Goal: Task Accomplishment & Management: Use online tool/utility

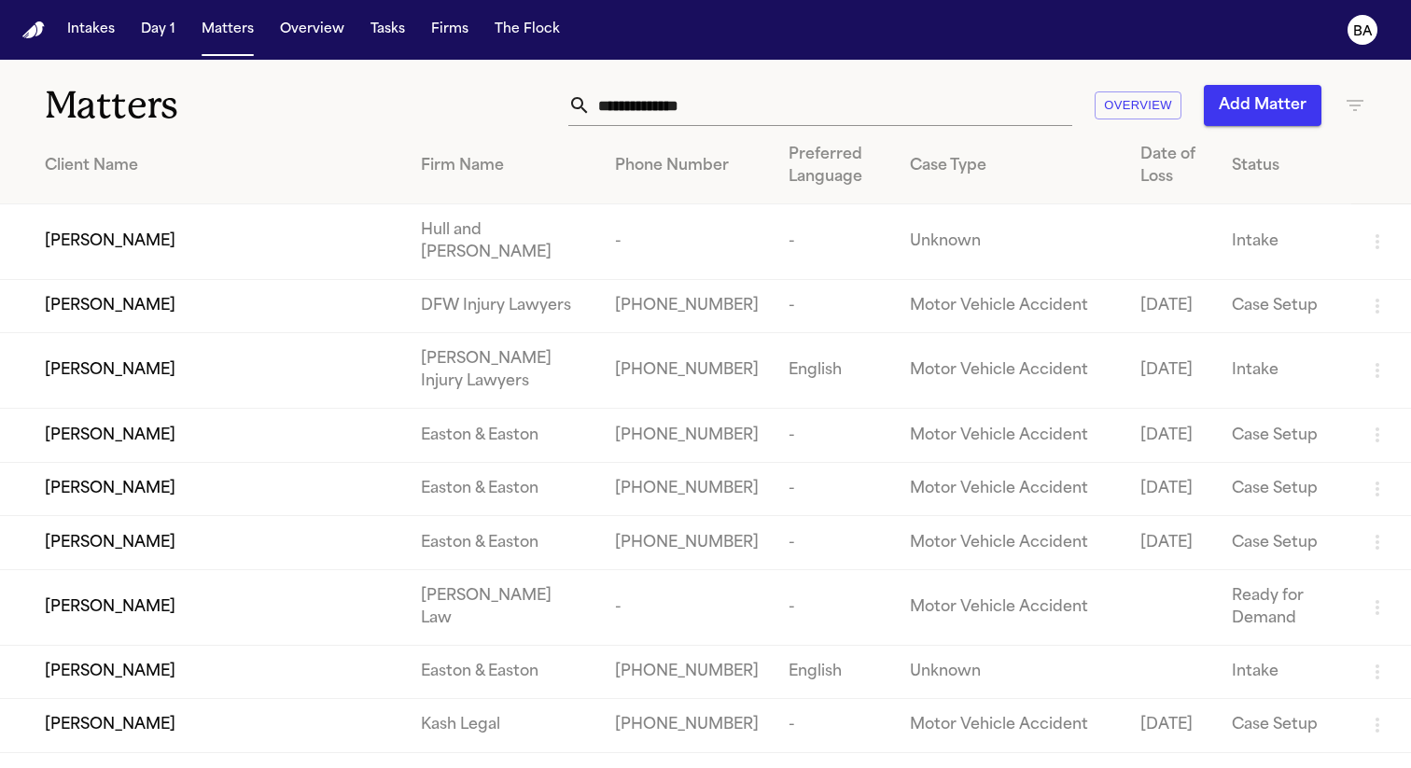
click at [682, 98] on input "text" at bounding box center [832, 105] width 482 height 41
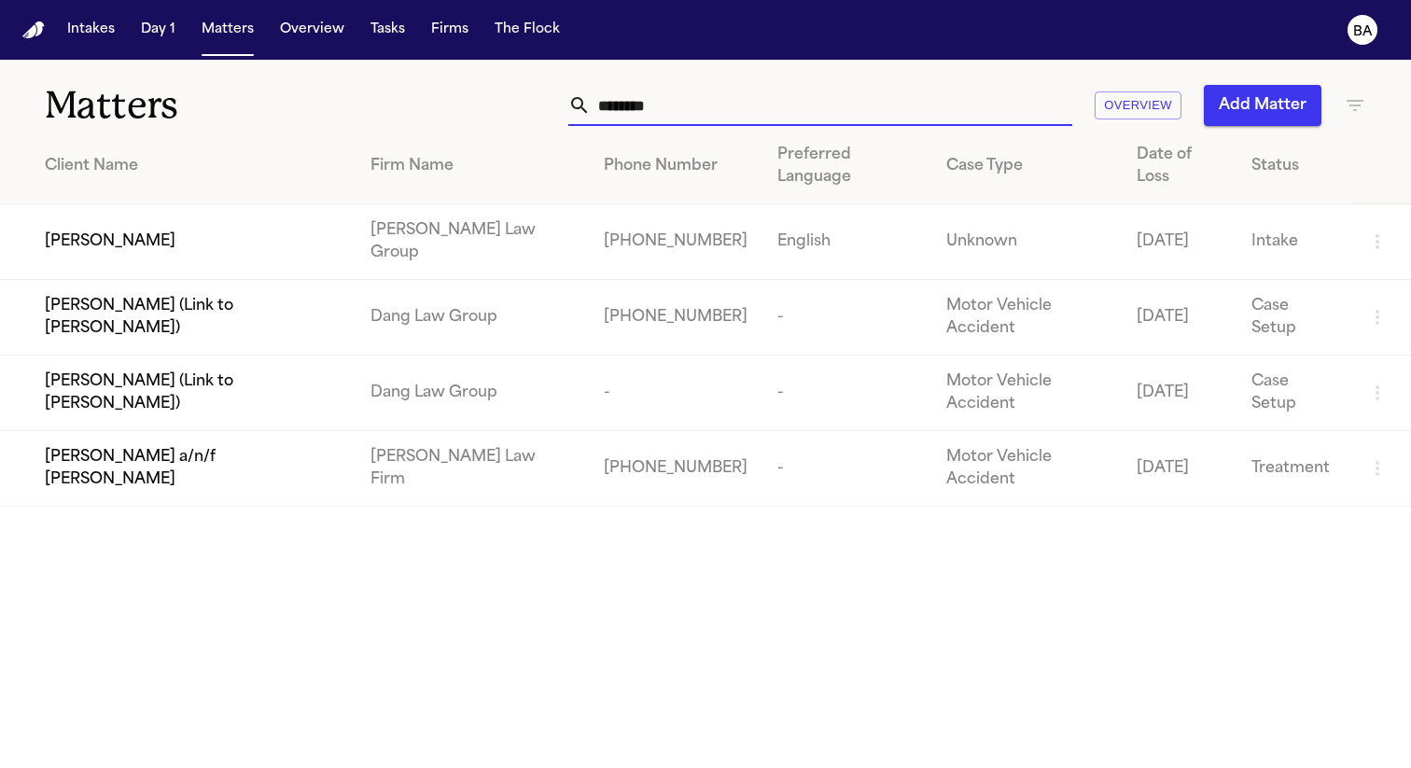
type input "********"
click at [247, 249] on div "[PERSON_NAME]" at bounding box center [193, 242] width 296 height 22
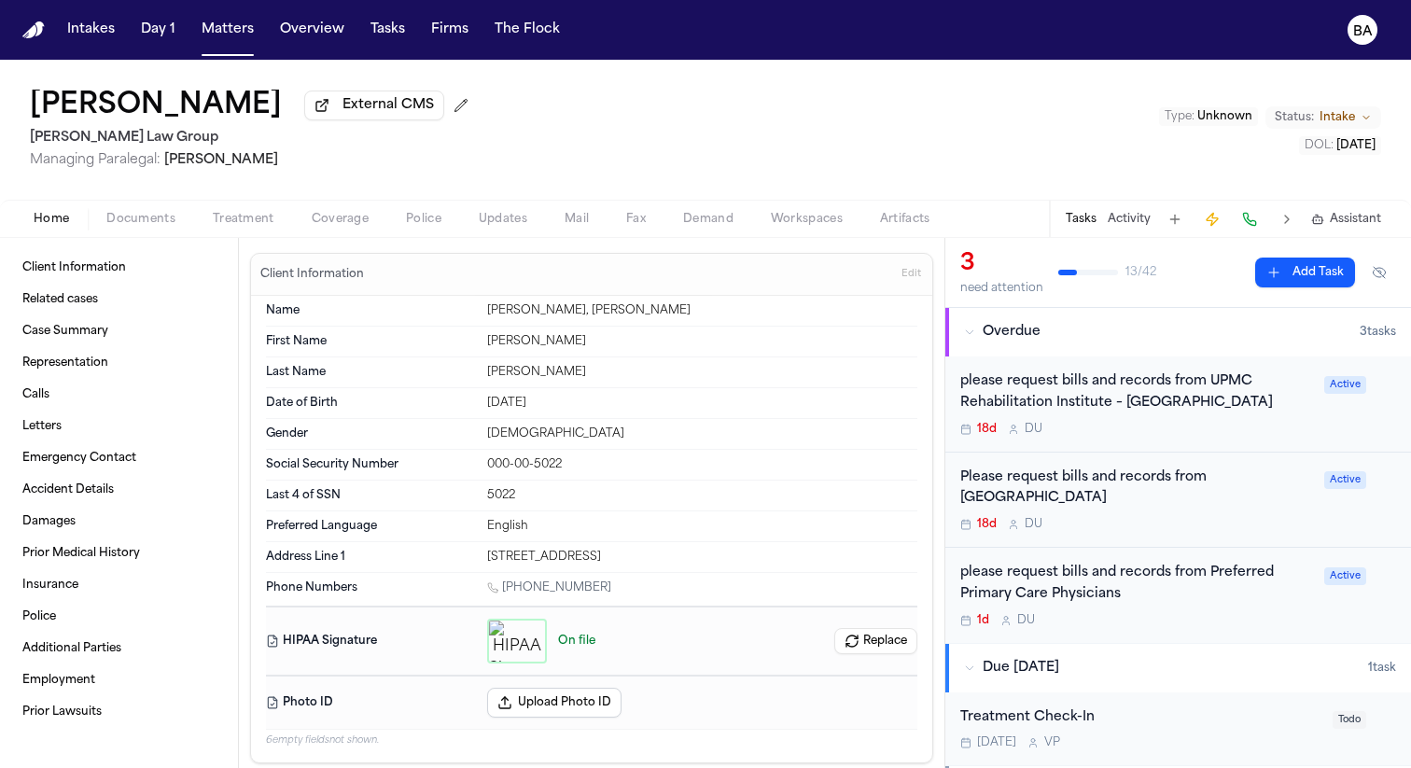
click at [266, 227] on span "Treatment" at bounding box center [244, 219] width 62 height 15
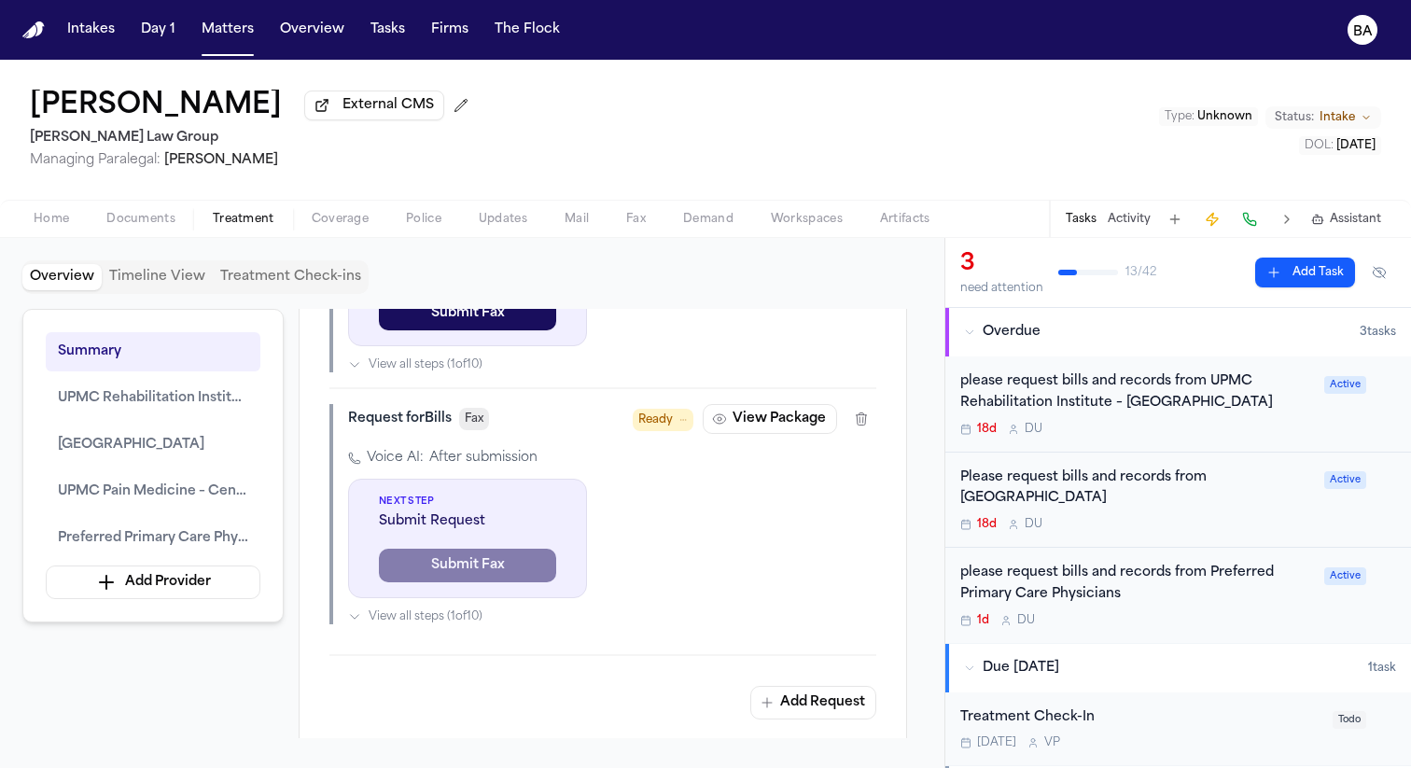
scroll to position [1600, 0]
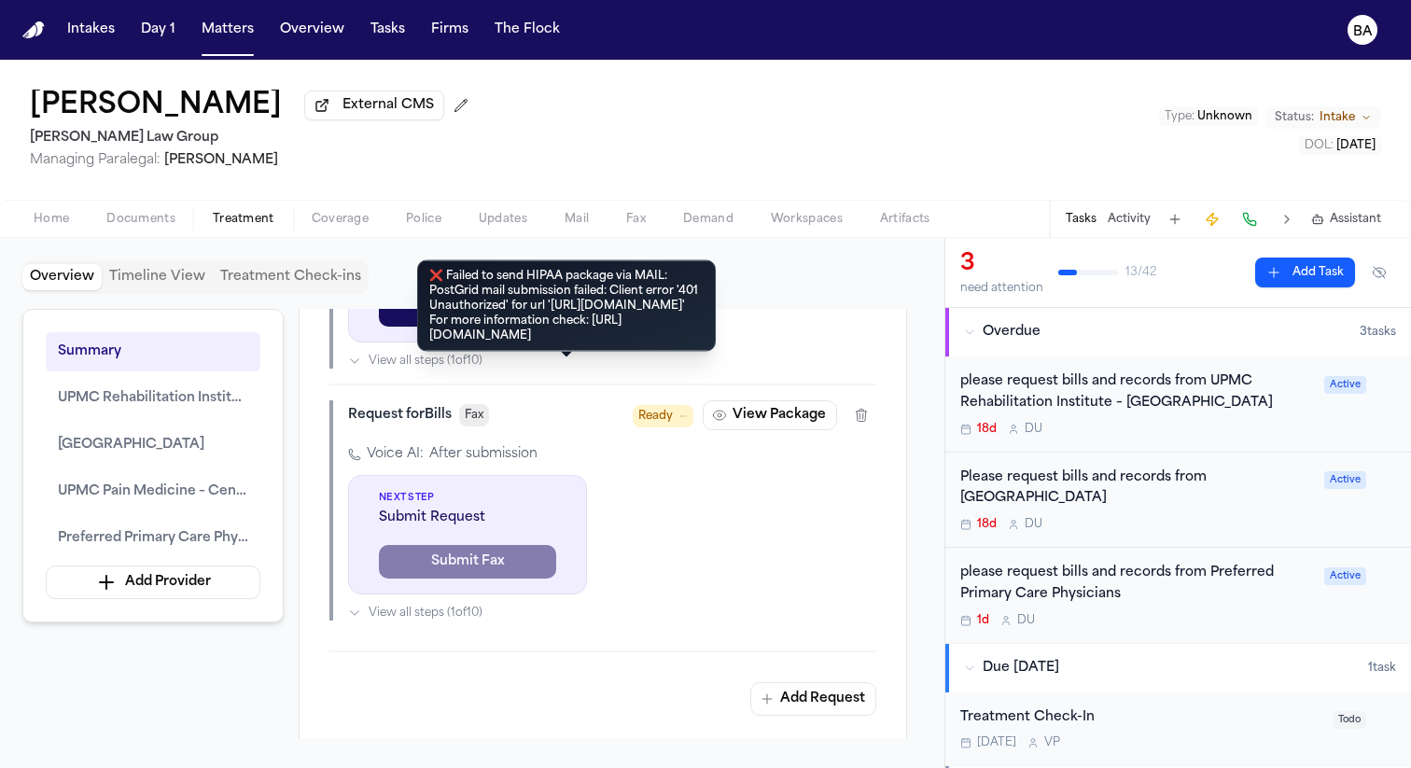
drag, startPoint x: 613, startPoint y: 369, endPoint x: 440, endPoint y: 266, distance: 201.7
click at [440, 266] on div "❌ Failed to send HIPAA package via MAIL: PostGrid mail submission failed: Clien…" at bounding box center [566, 305] width 299 height 91
copy div "Failed to send HIPAA package via MAIL: PostGrid mail submission failed: Client …"
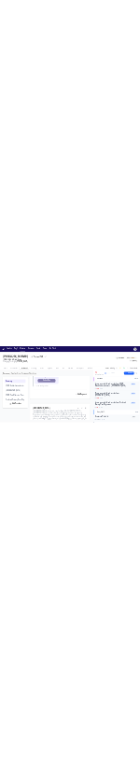
scroll to position [1529, 0]
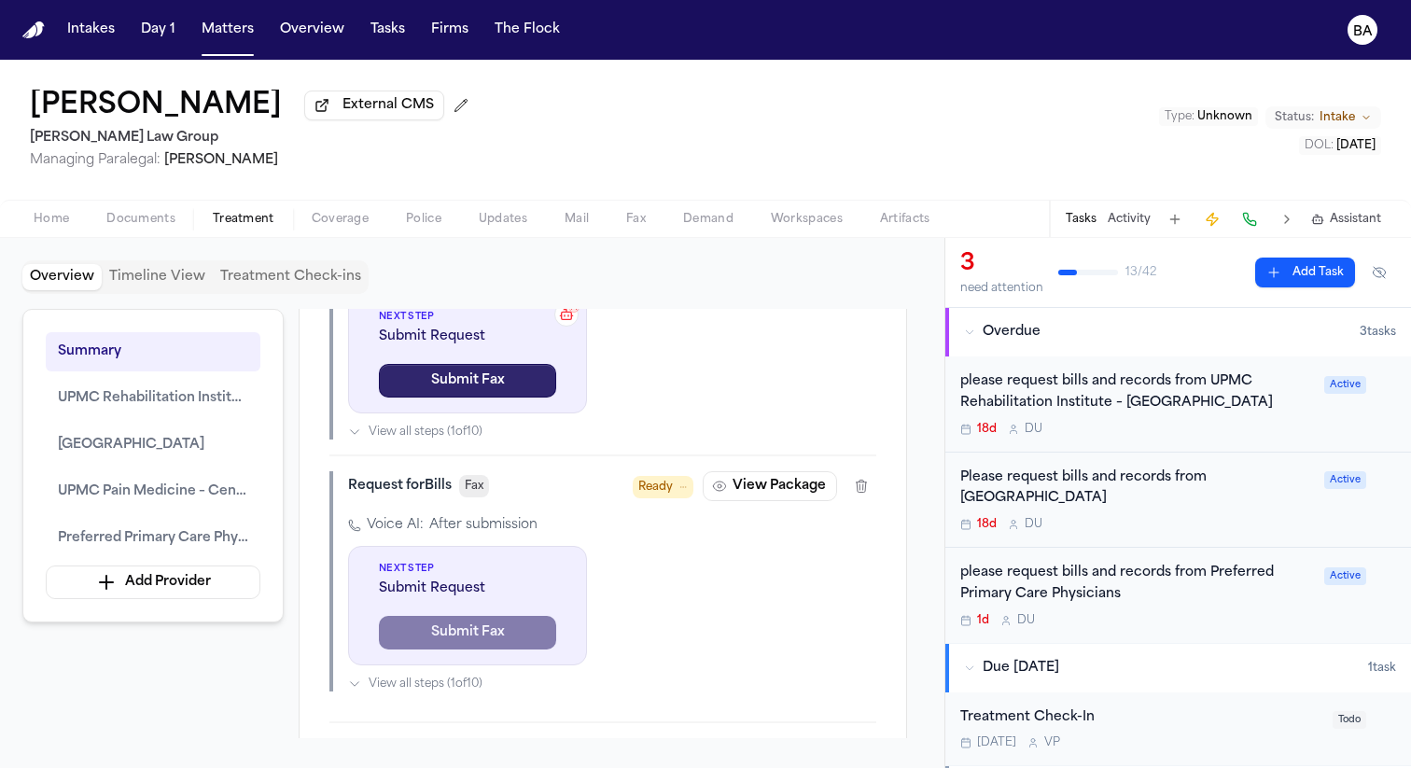
click at [484, 398] on button "Submit Fax" at bounding box center [467, 381] width 177 height 34
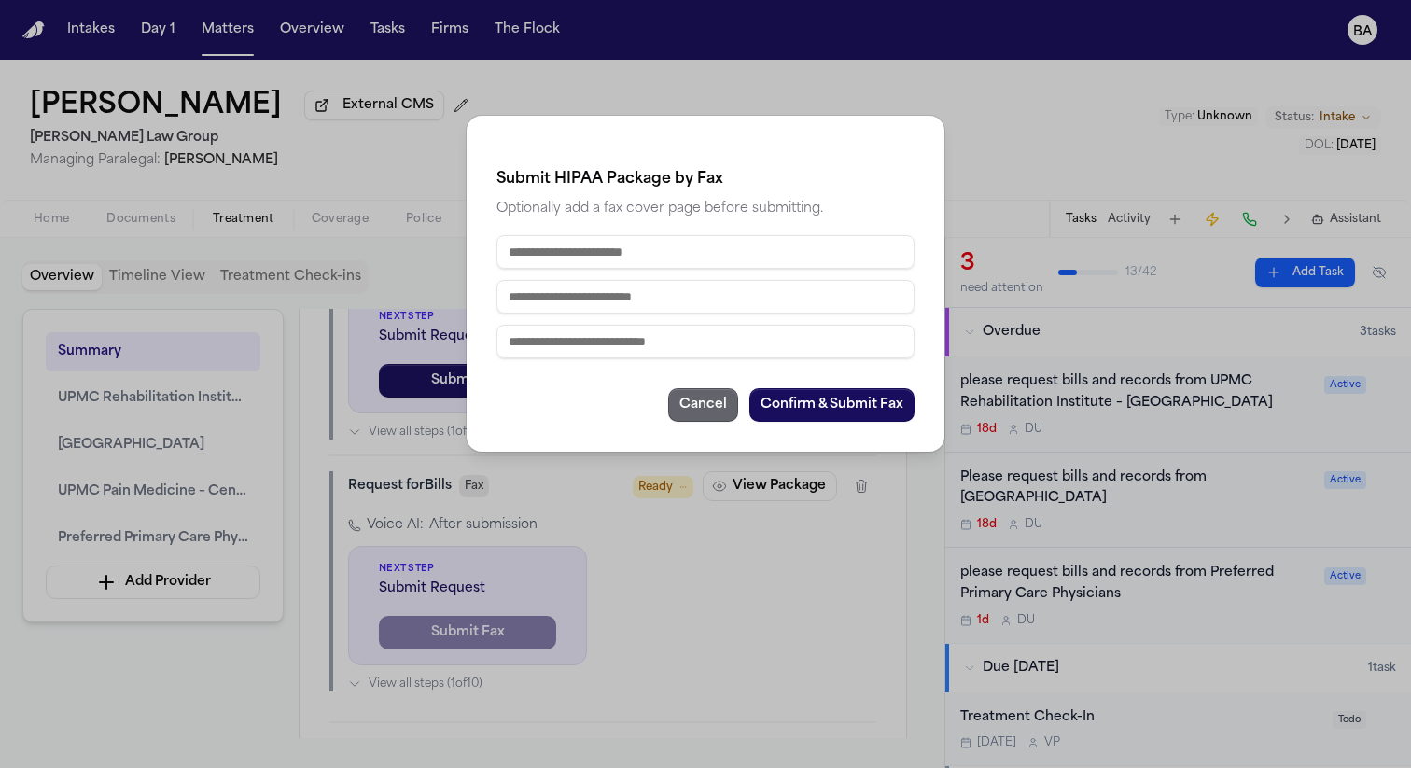
click at [688, 405] on button "Cancel" at bounding box center [703, 405] width 70 height 34
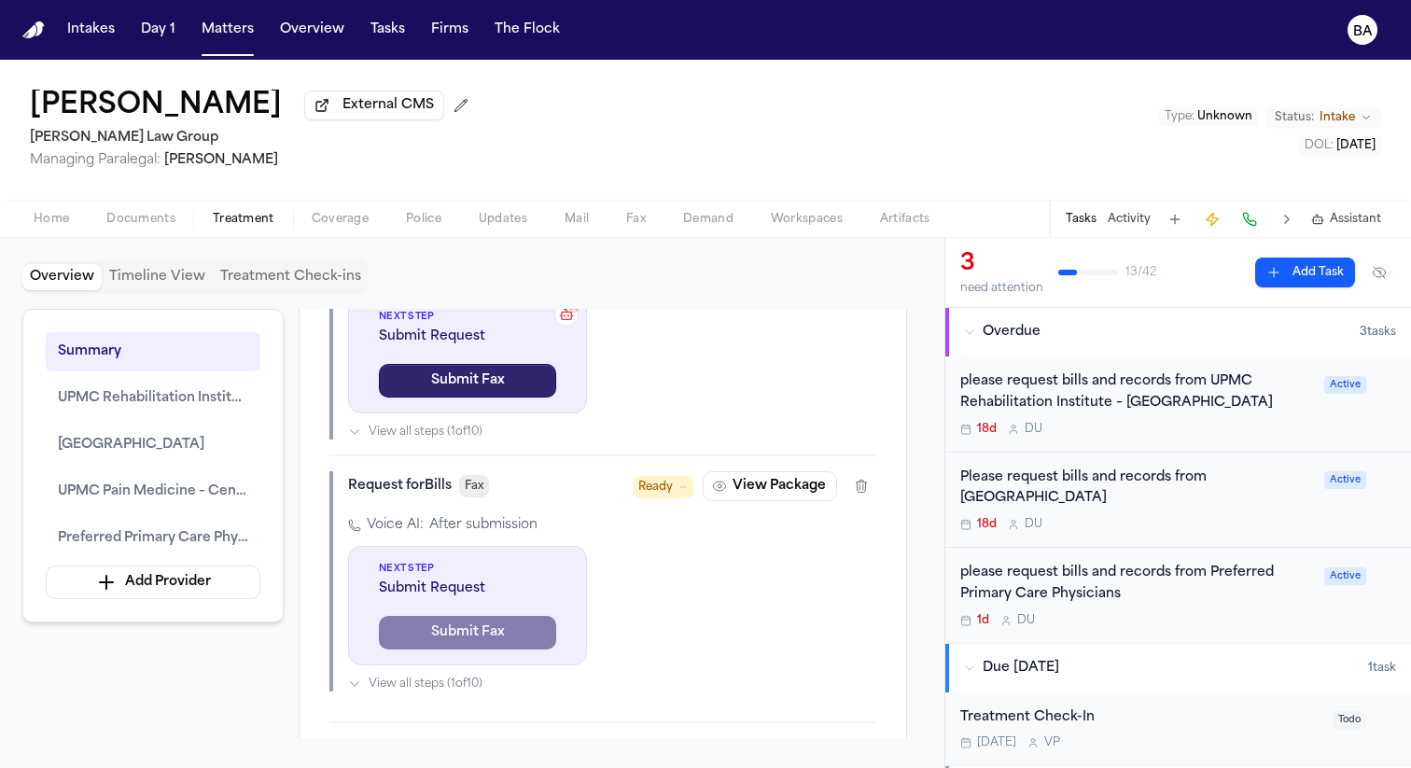
click at [490, 398] on button "Submit Fax" at bounding box center [467, 381] width 177 height 34
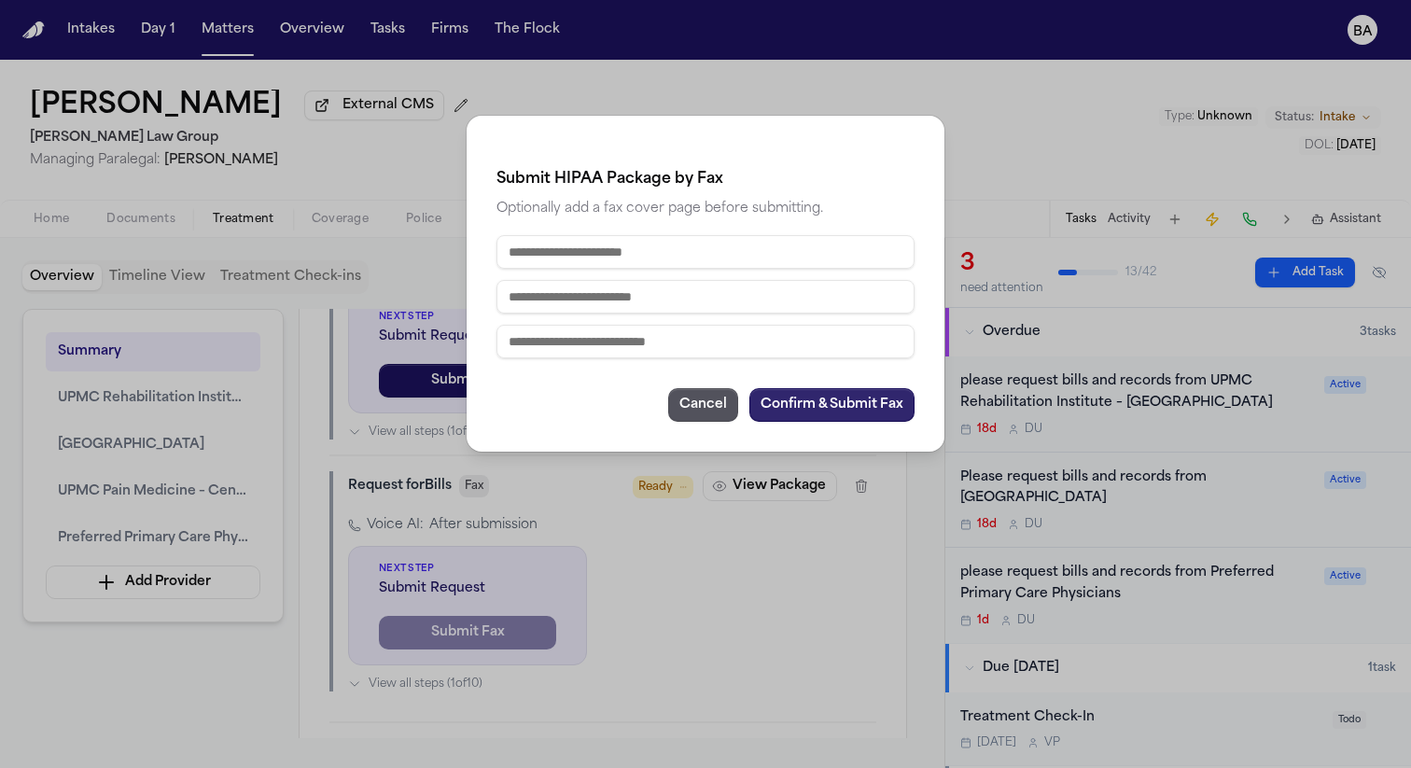
click at [819, 400] on button "Confirm & Submit Fax" at bounding box center [832, 405] width 165 height 34
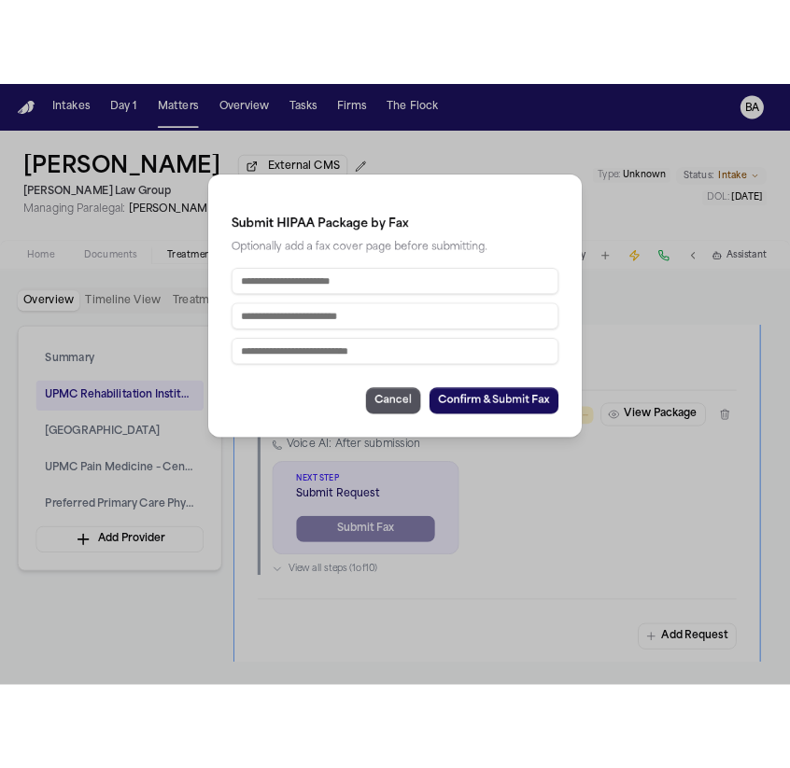
scroll to position [1333, 0]
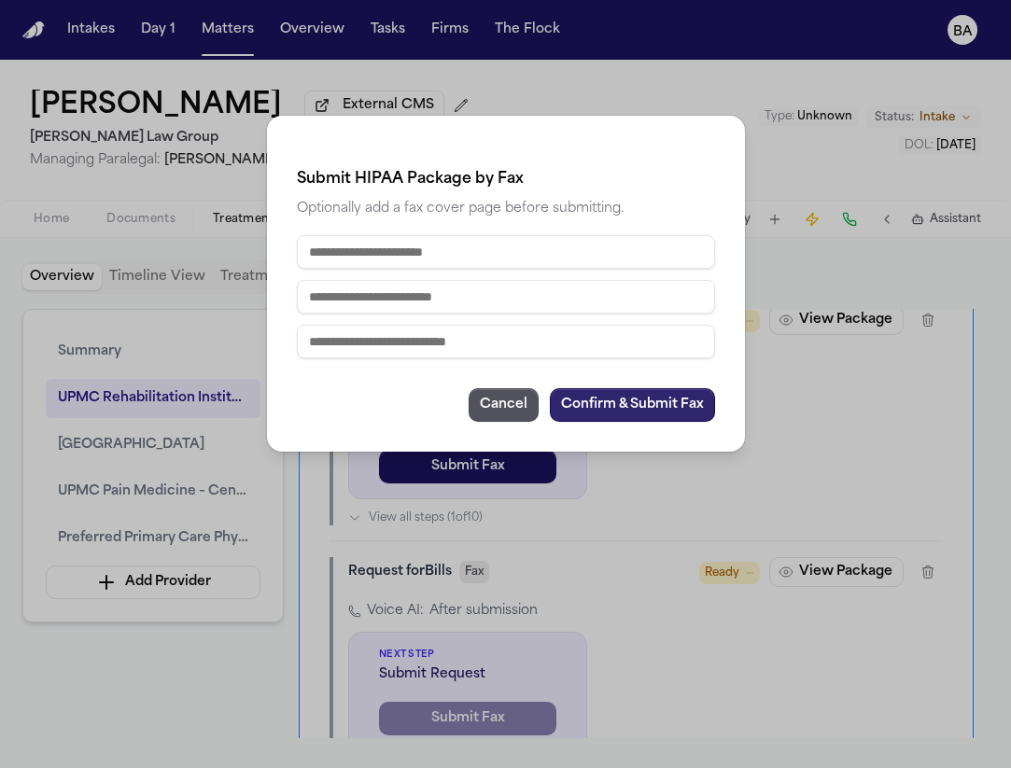
click at [640, 391] on button "Confirm & Submit Fax" at bounding box center [632, 405] width 165 height 34
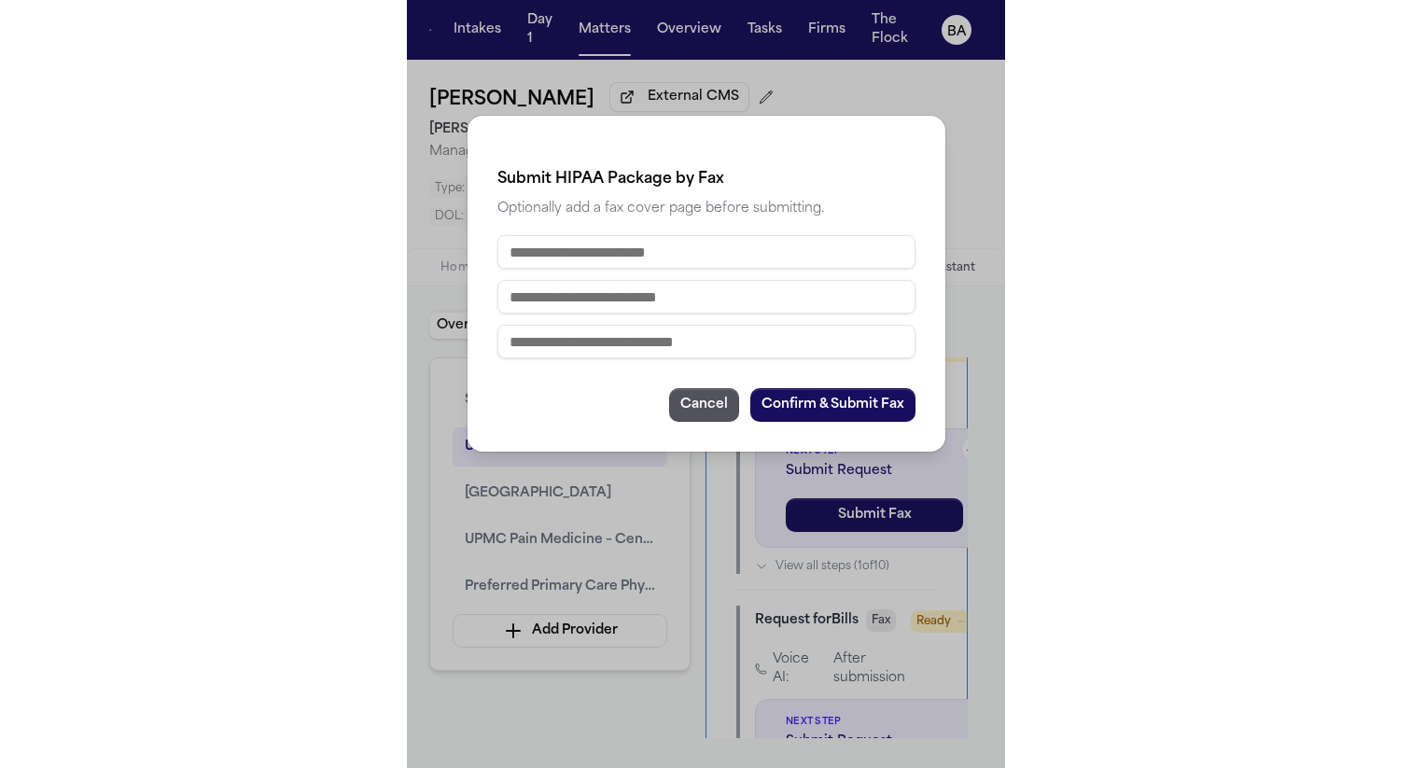
scroll to position [1206, 0]
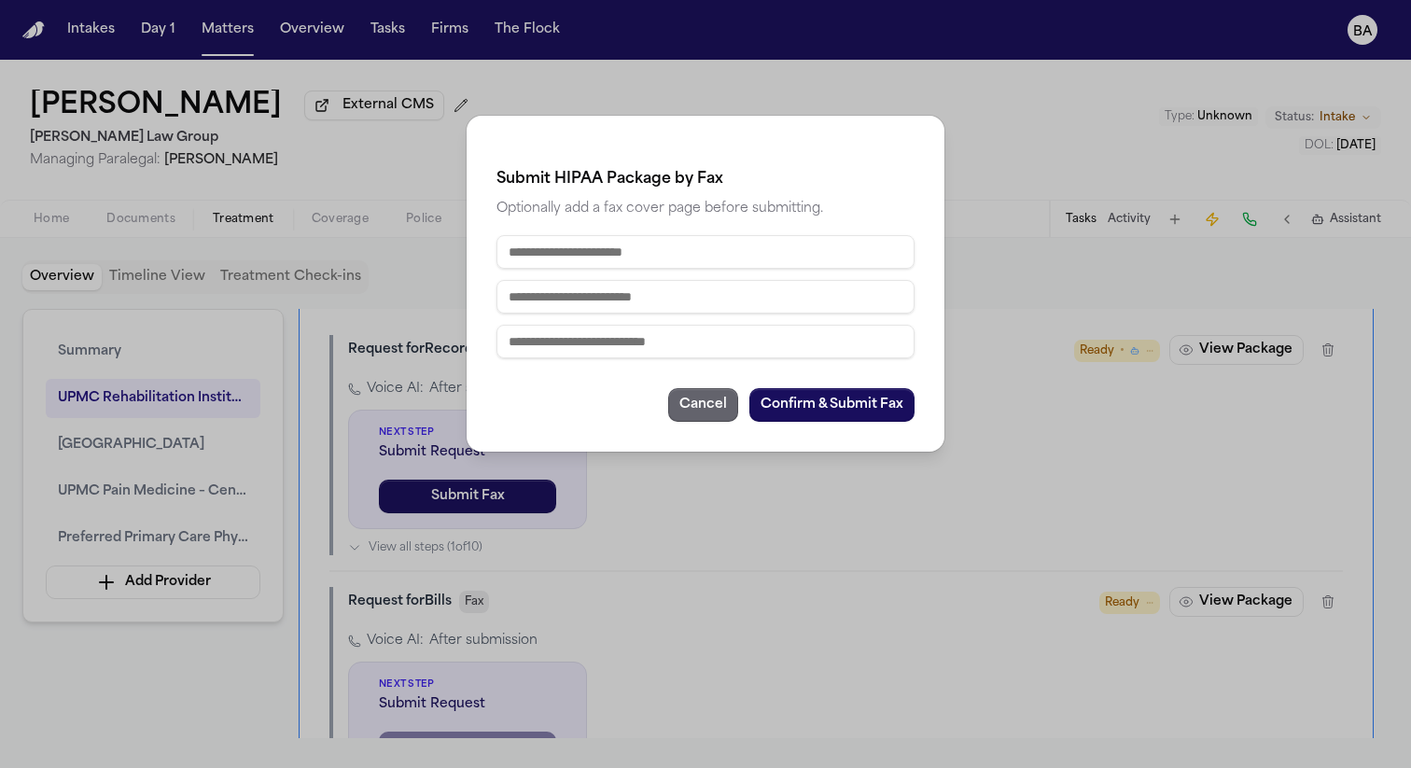
click at [695, 400] on button "Cancel" at bounding box center [703, 405] width 70 height 34
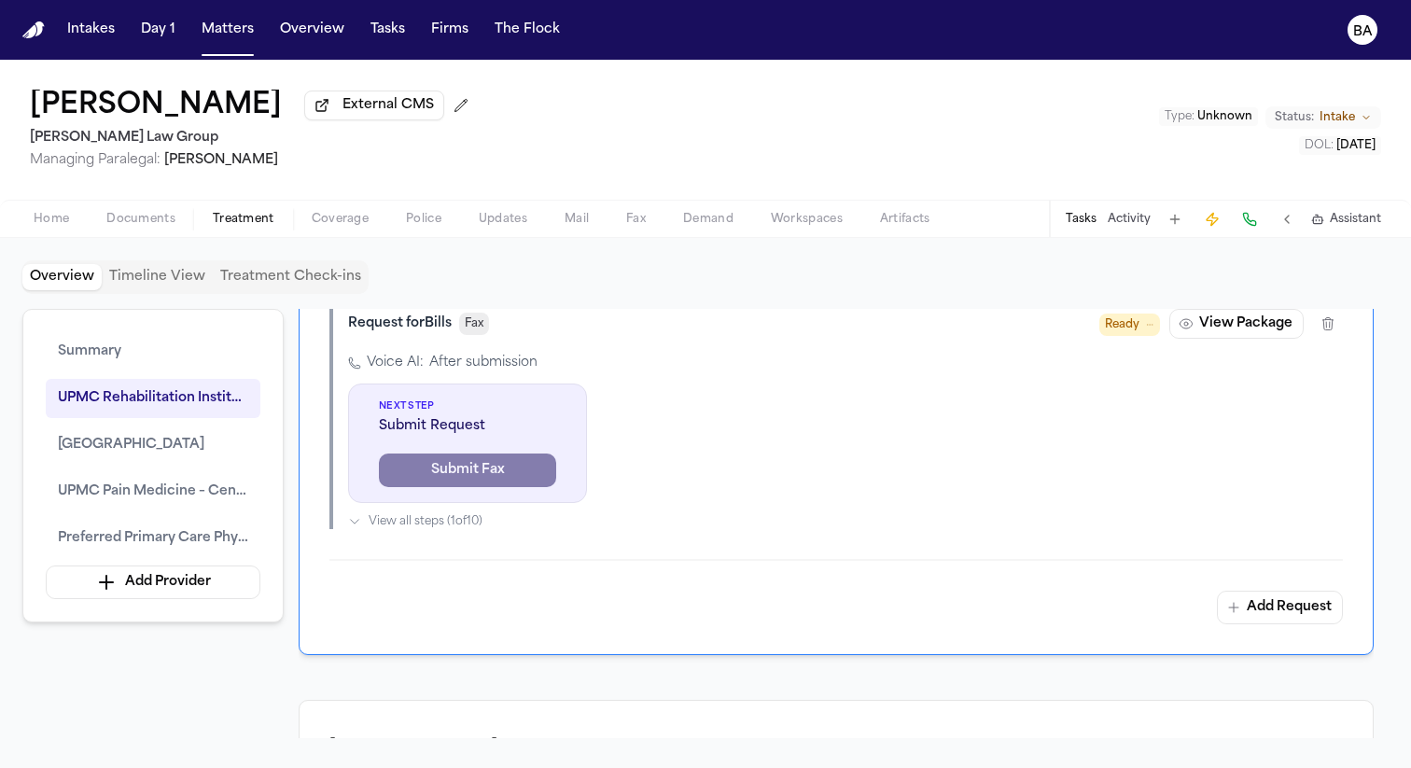
scroll to position [1483, 0]
click at [1324, 330] on icon "button" at bounding box center [1329, 324] width 10 height 12
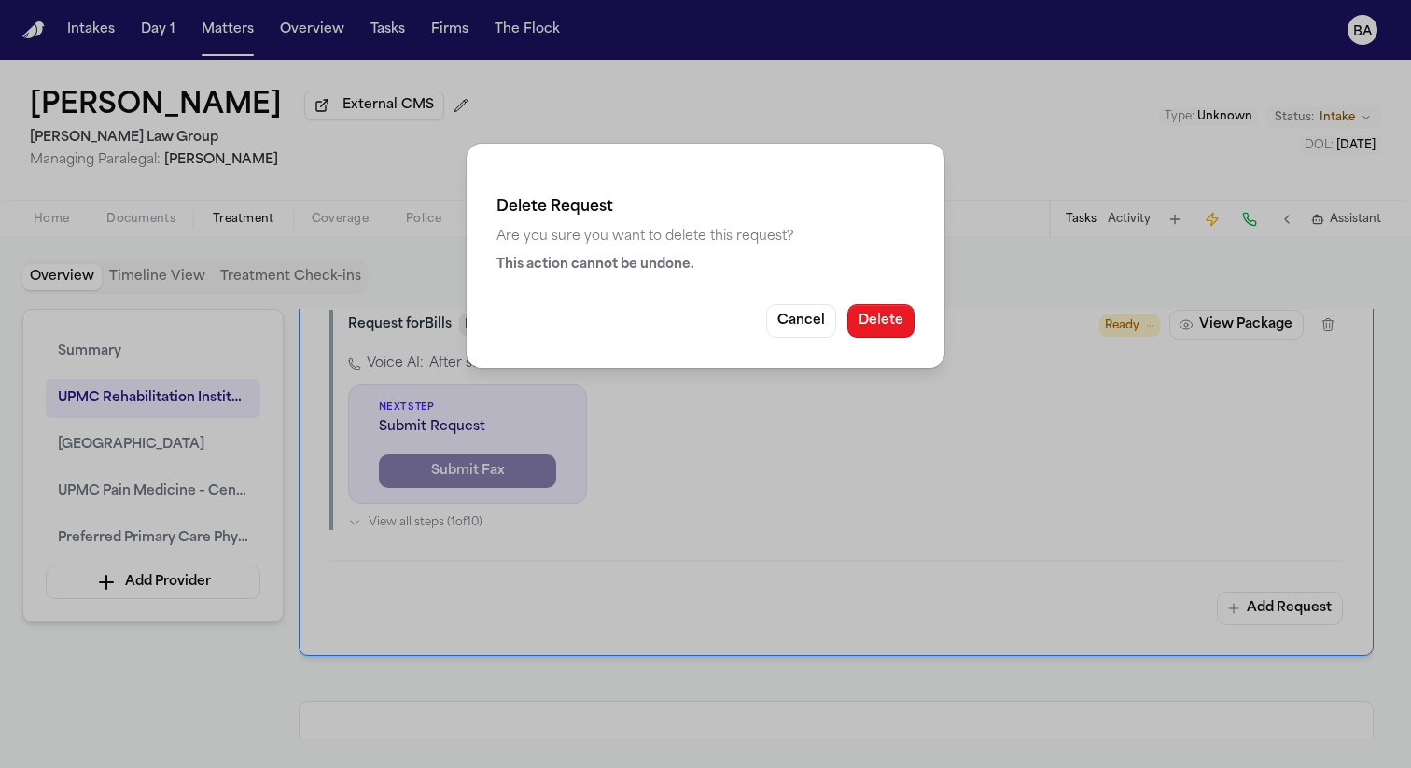
click at [899, 327] on button "Delete" at bounding box center [881, 321] width 67 height 34
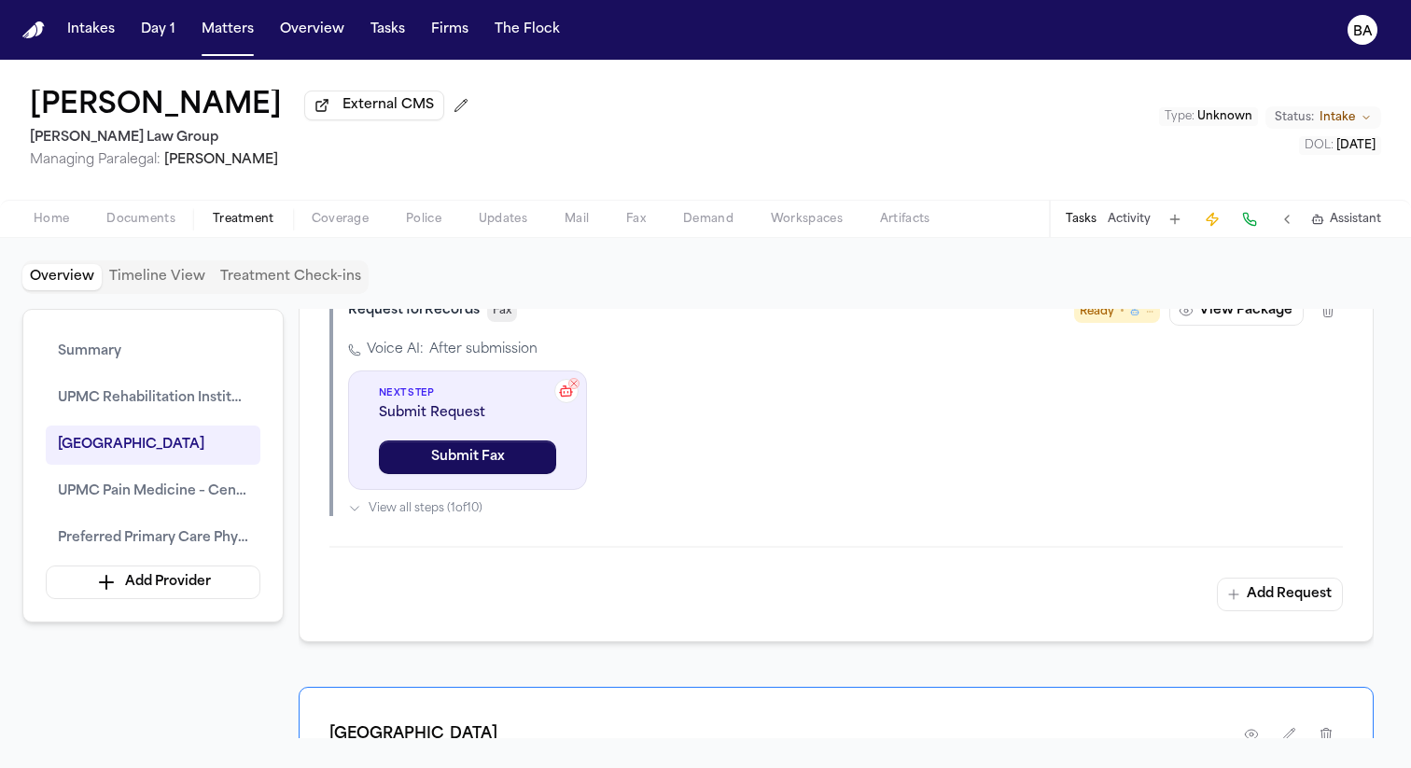
scroll to position [1262, 0]
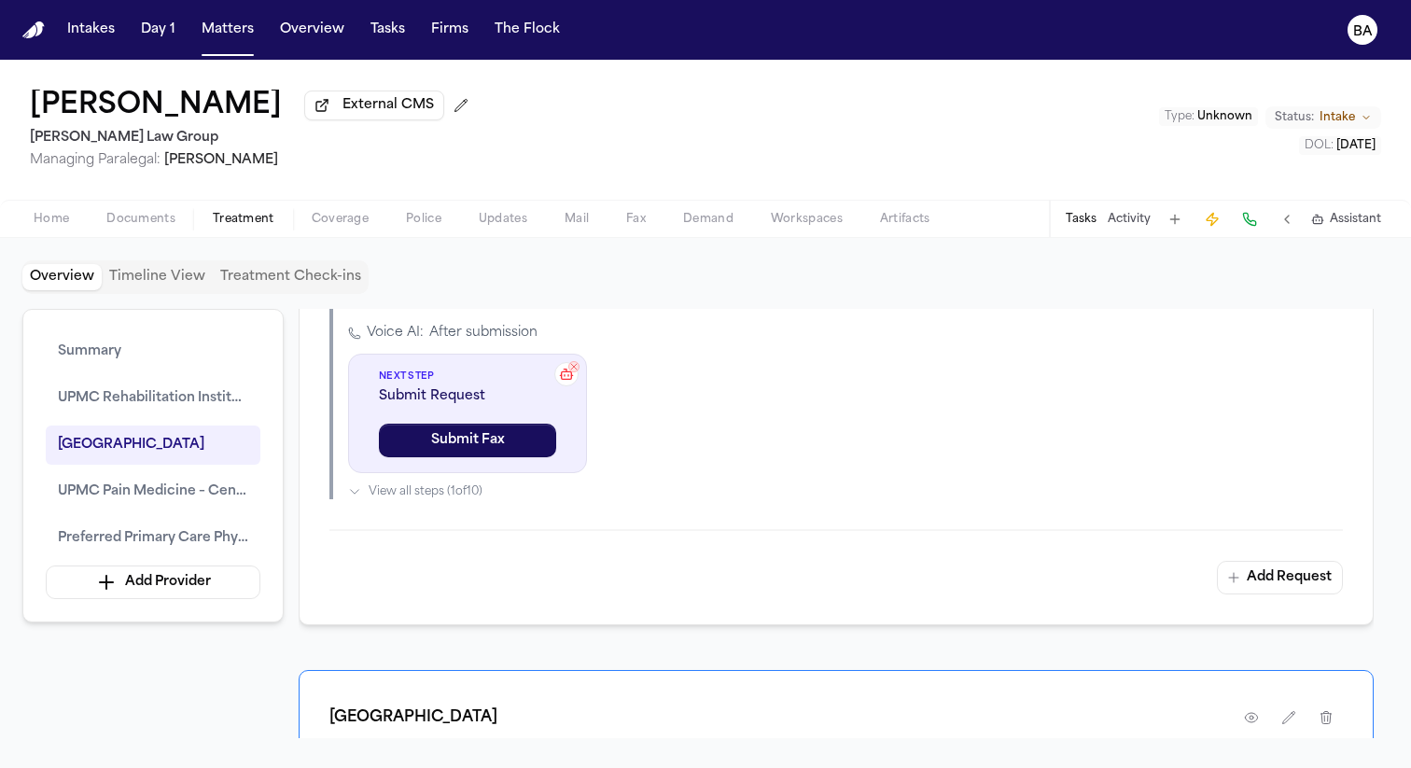
click at [1275, 309] on button "View Package" at bounding box center [1237, 294] width 134 height 30
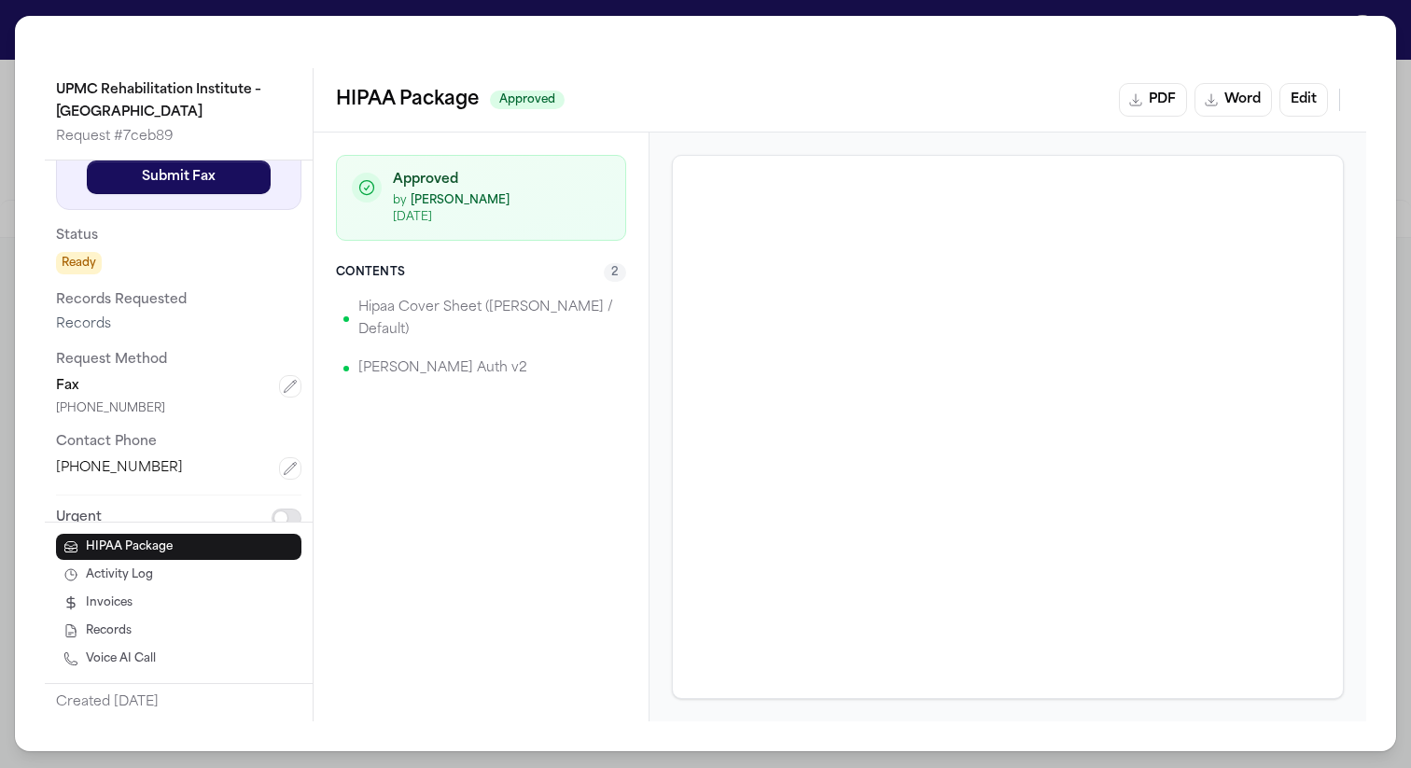
scroll to position [95, 0]
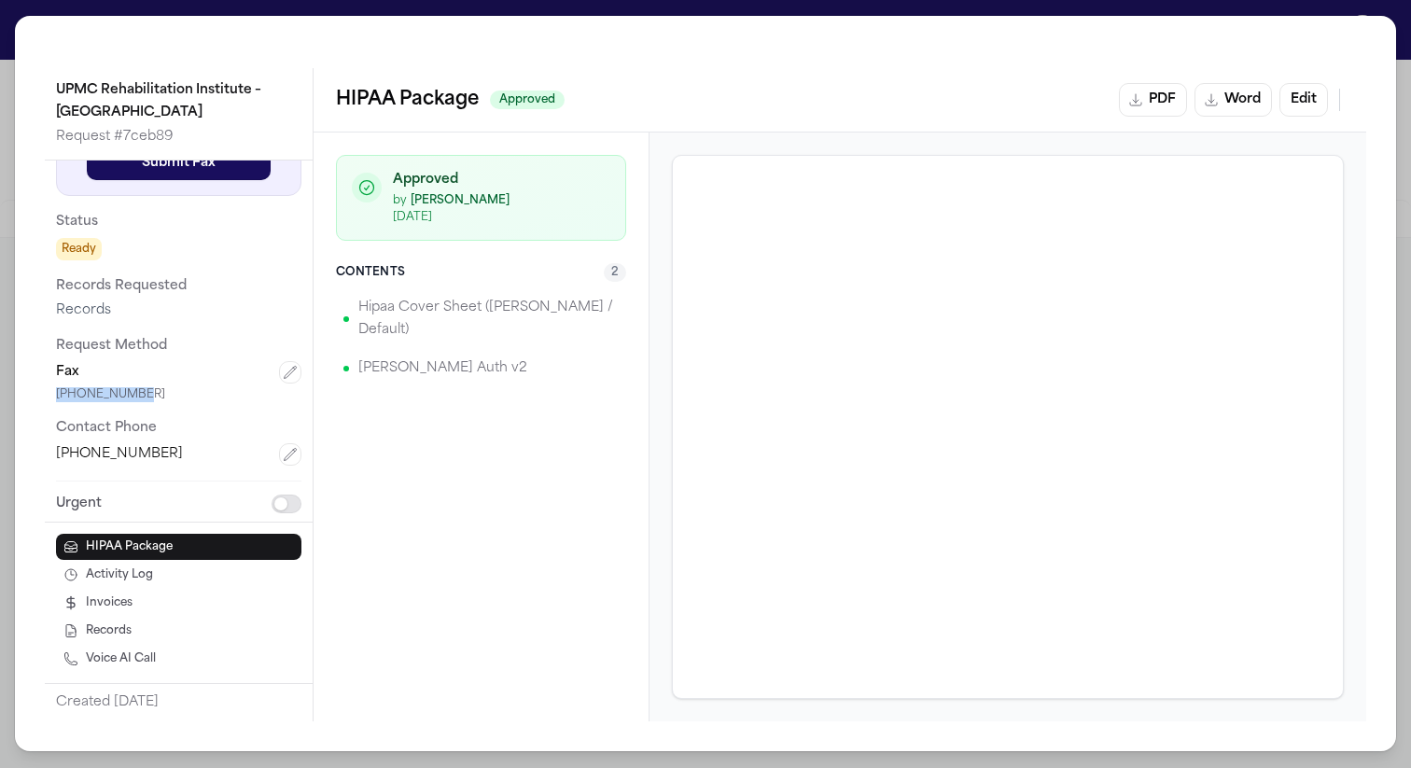
drag, startPoint x: 129, startPoint y: 400, endPoint x: 38, endPoint y: 398, distance: 90.6
click at [38, 398] on div "UPMC Rehabilitation Institute – [GEOGRAPHIC_DATA] Request # 7ceb89 Next Step Su…" at bounding box center [706, 384] width 1382 height 736
copy div "[PHONE_NUMBER]"
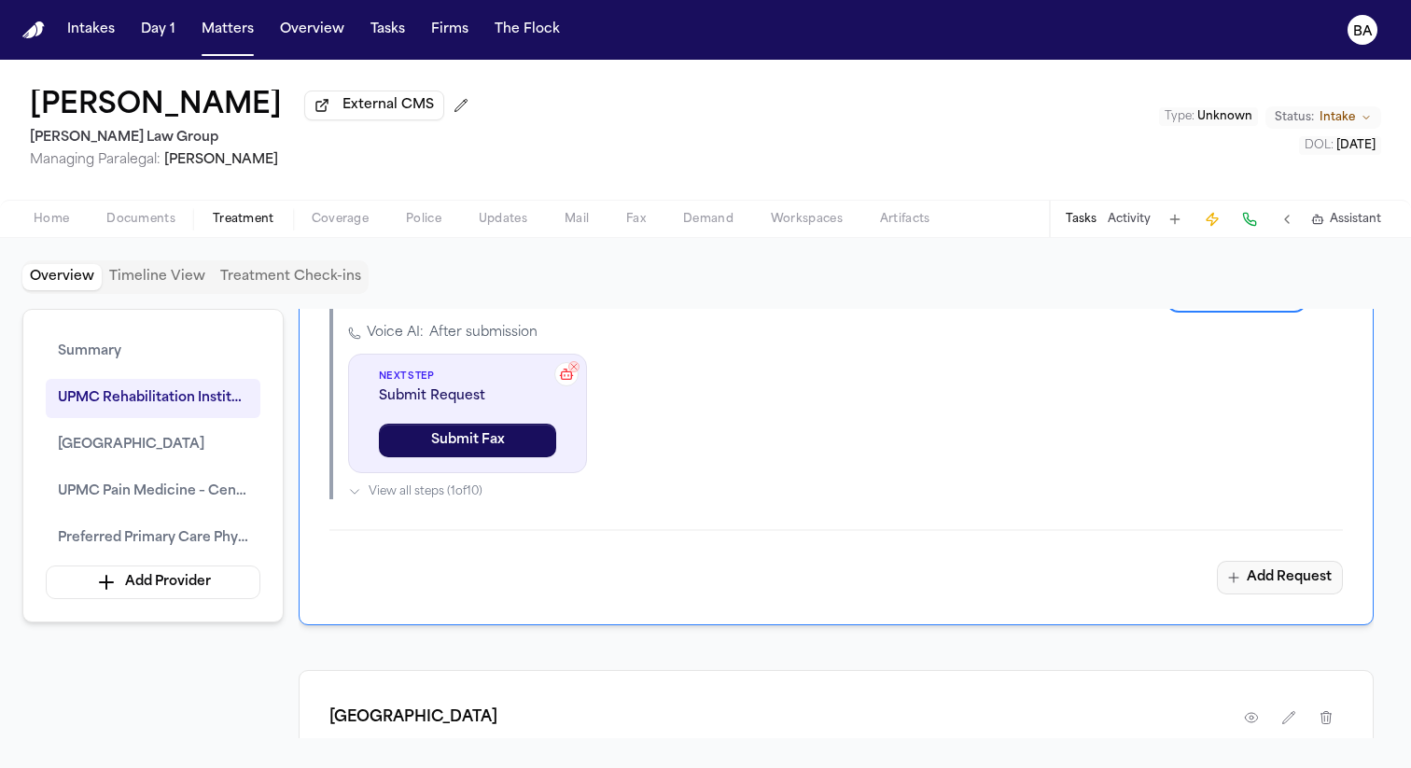
click at [1274, 595] on button "Add Request" at bounding box center [1280, 578] width 126 height 34
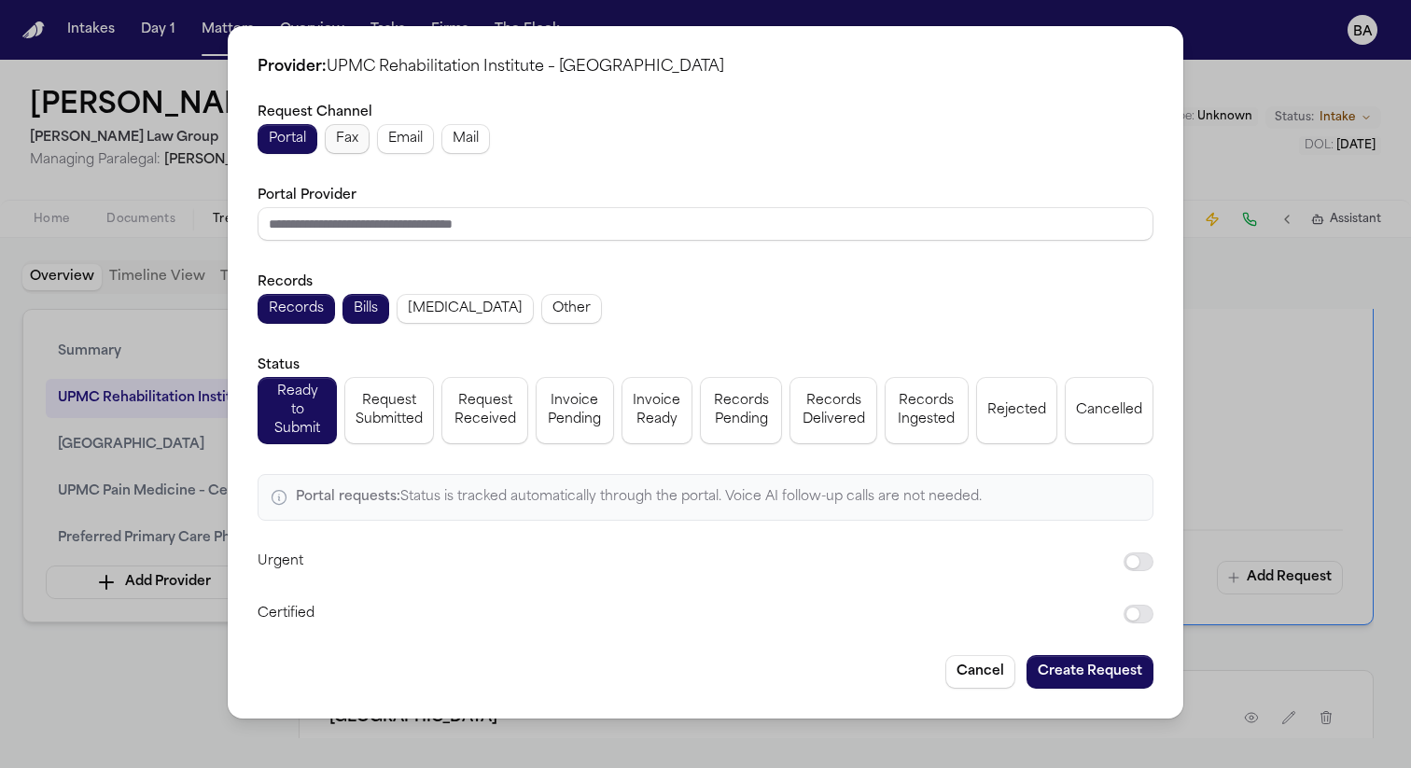
click at [349, 140] on span "Fax" at bounding box center [347, 139] width 22 height 19
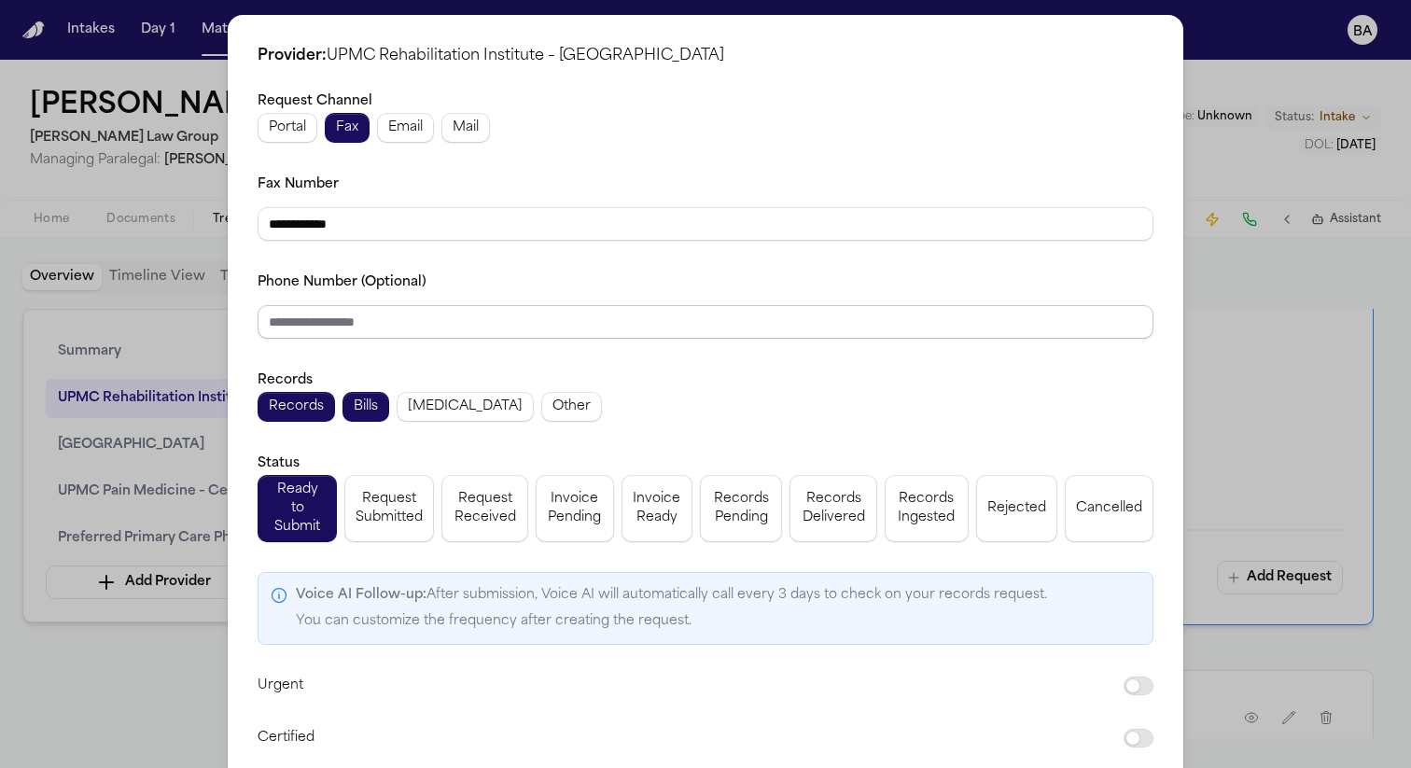
click at [394, 330] on input "Phone Number (Optional)" at bounding box center [706, 322] width 896 height 34
paste input "**********"
type input "**********"
click at [437, 207] on input "**********" at bounding box center [706, 224] width 896 height 34
click at [444, 235] on input "**********" at bounding box center [706, 224] width 896 height 34
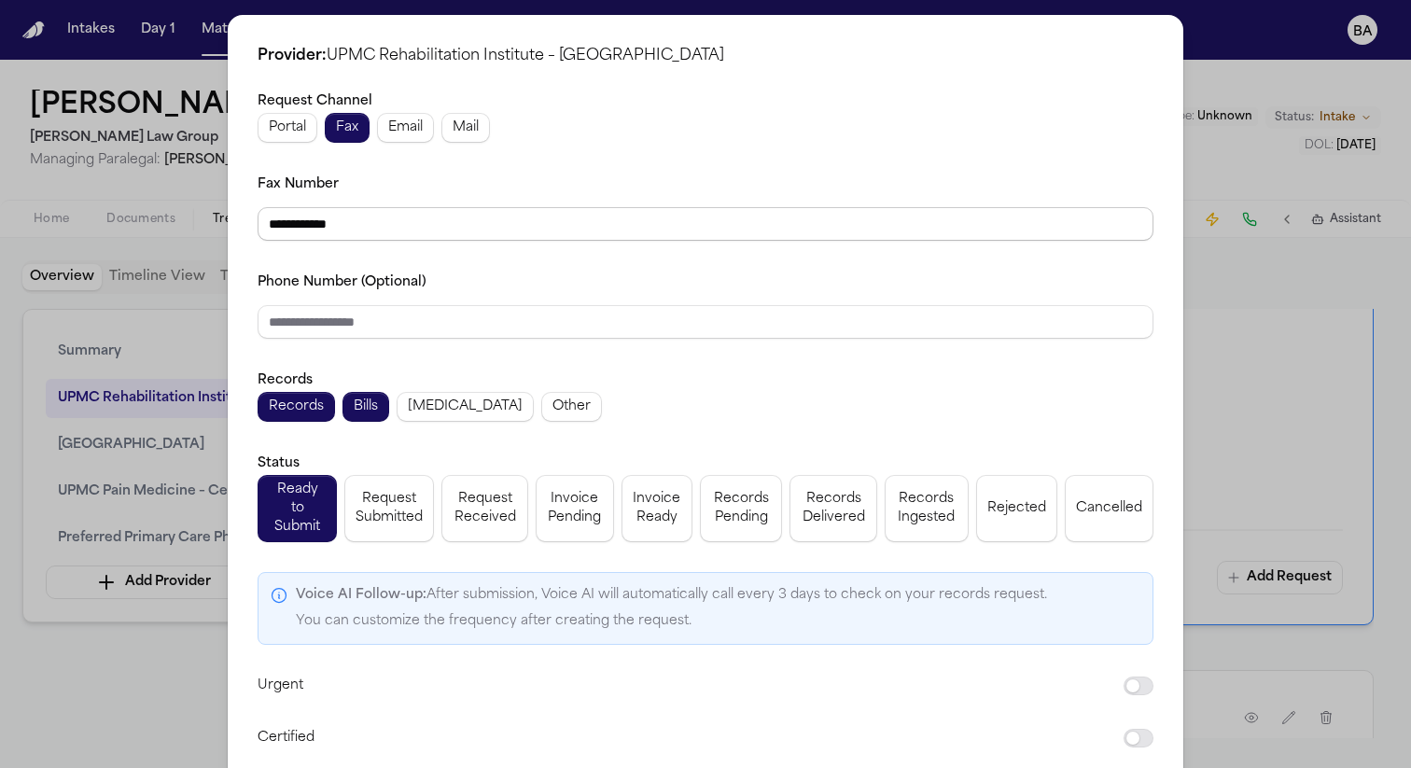
paste input "tel"
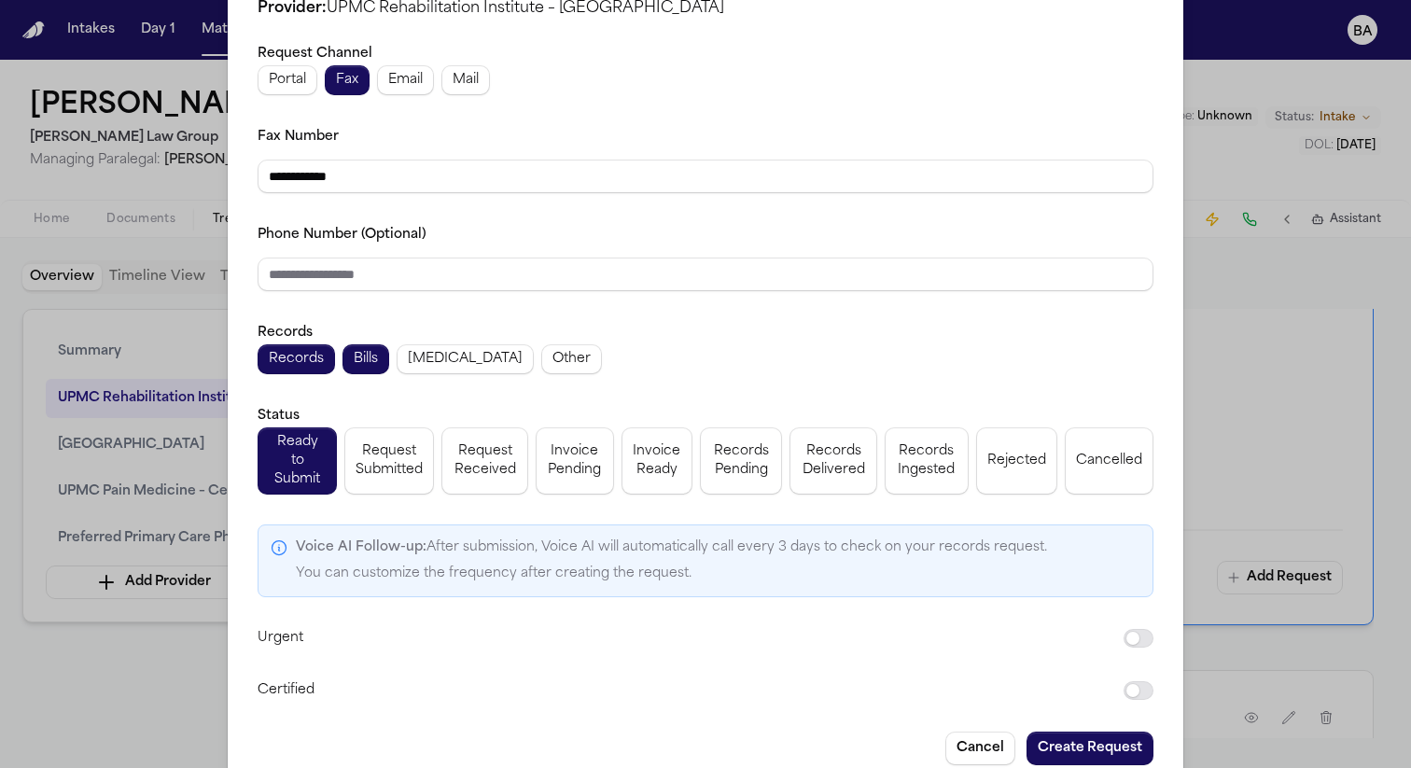
scroll to position [71, 0]
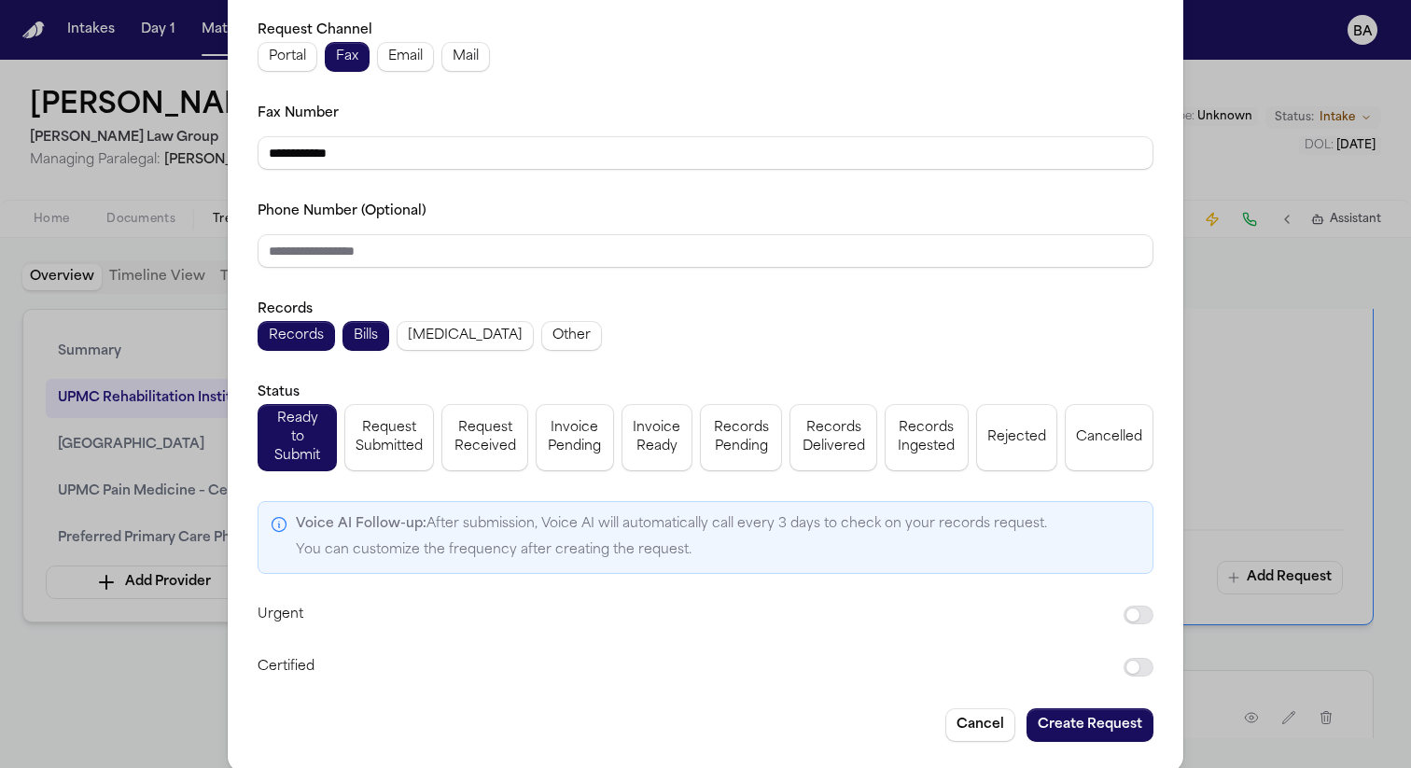
type input "**********"
click at [1078, 709] on button "Create Request" at bounding box center [1090, 726] width 127 height 34
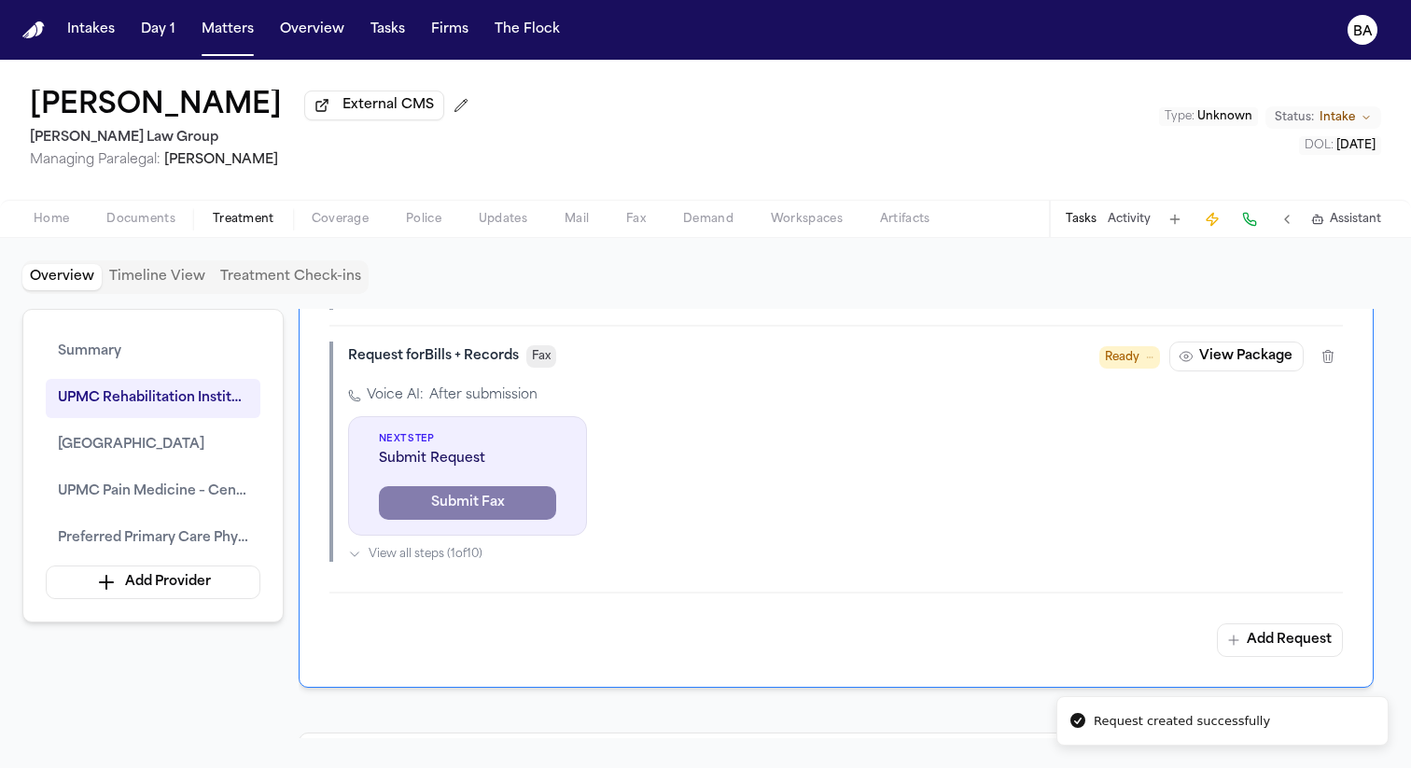
scroll to position [1472, 0]
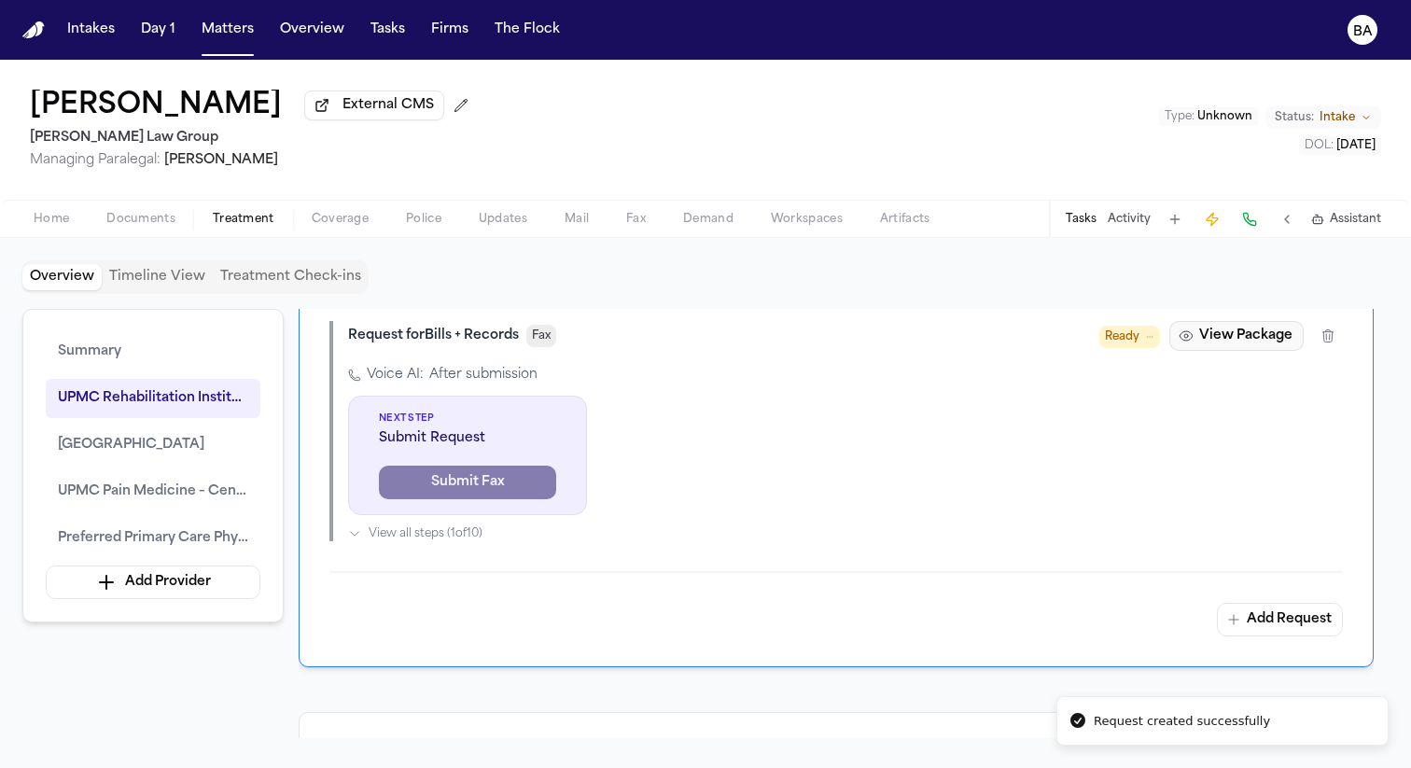
click at [1287, 351] on button "View Package" at bounding box center [1237, 336] width 134 height 30
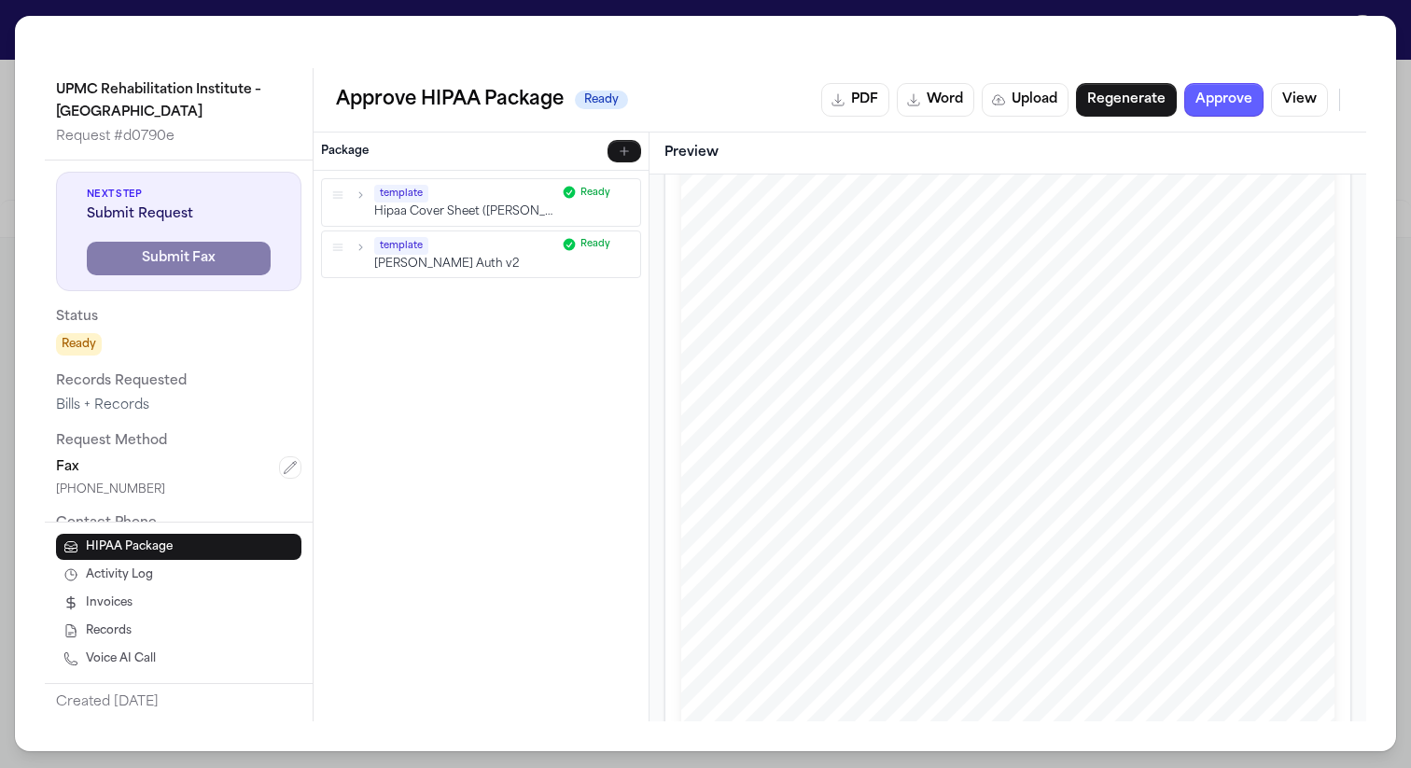
scroll to position [252, 0]
drag, startPoint x: 1100, startPoint y: 414, endPoint x: 1149, endPoint y: 414, distance: 49.5
click at [1149, 414] on div "[PERSON_NAME] , Esq. P: 412.642.9100 F: 412.642.9239 [DOMAIN_NAME] [PERSON_NAME…" at bounding box center [1007, 410] width 653 height 846
click at [1225, 96] on button "Approve" at bounding box center [1224, 100] width 79 height 34
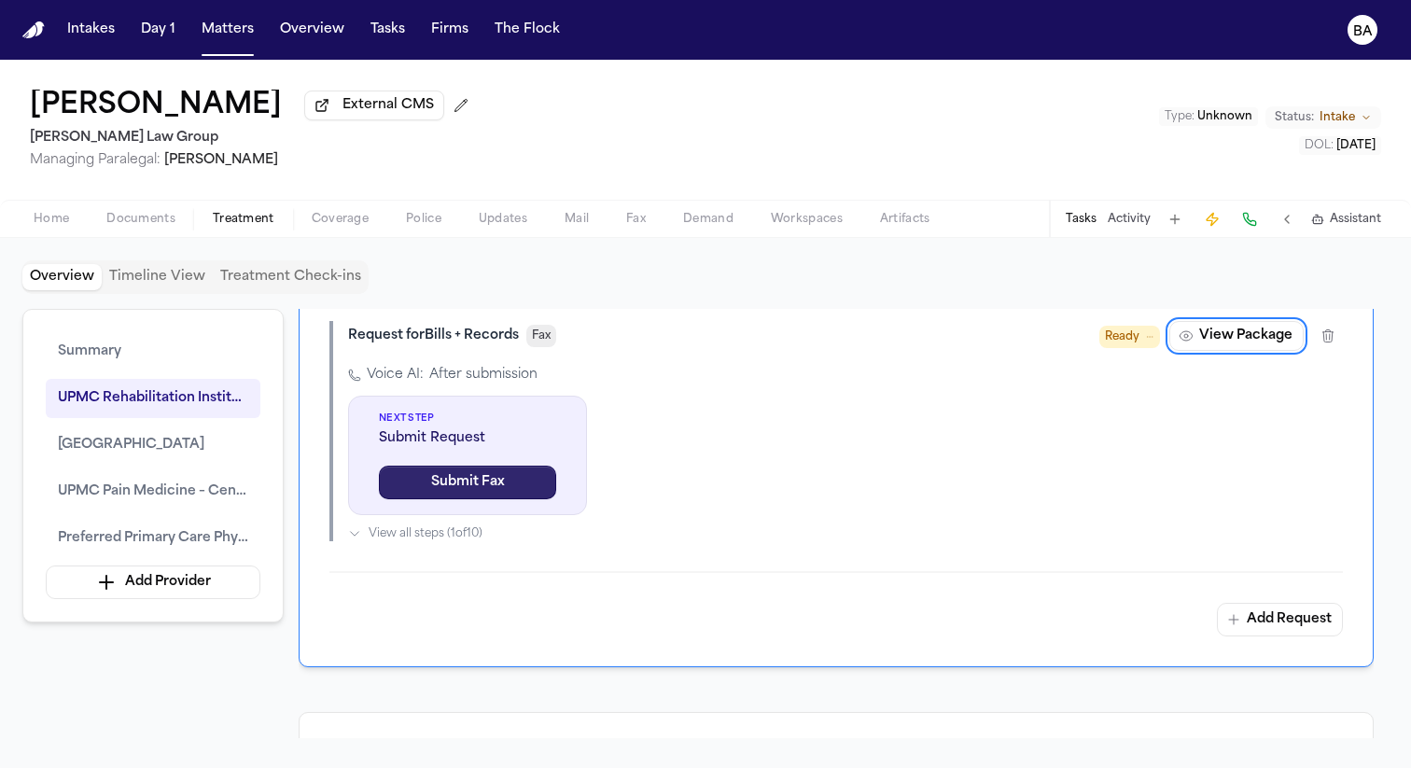
click at [495, 499] on button "Submit Fax" at bounding box center [467, 483] width 177 height 34
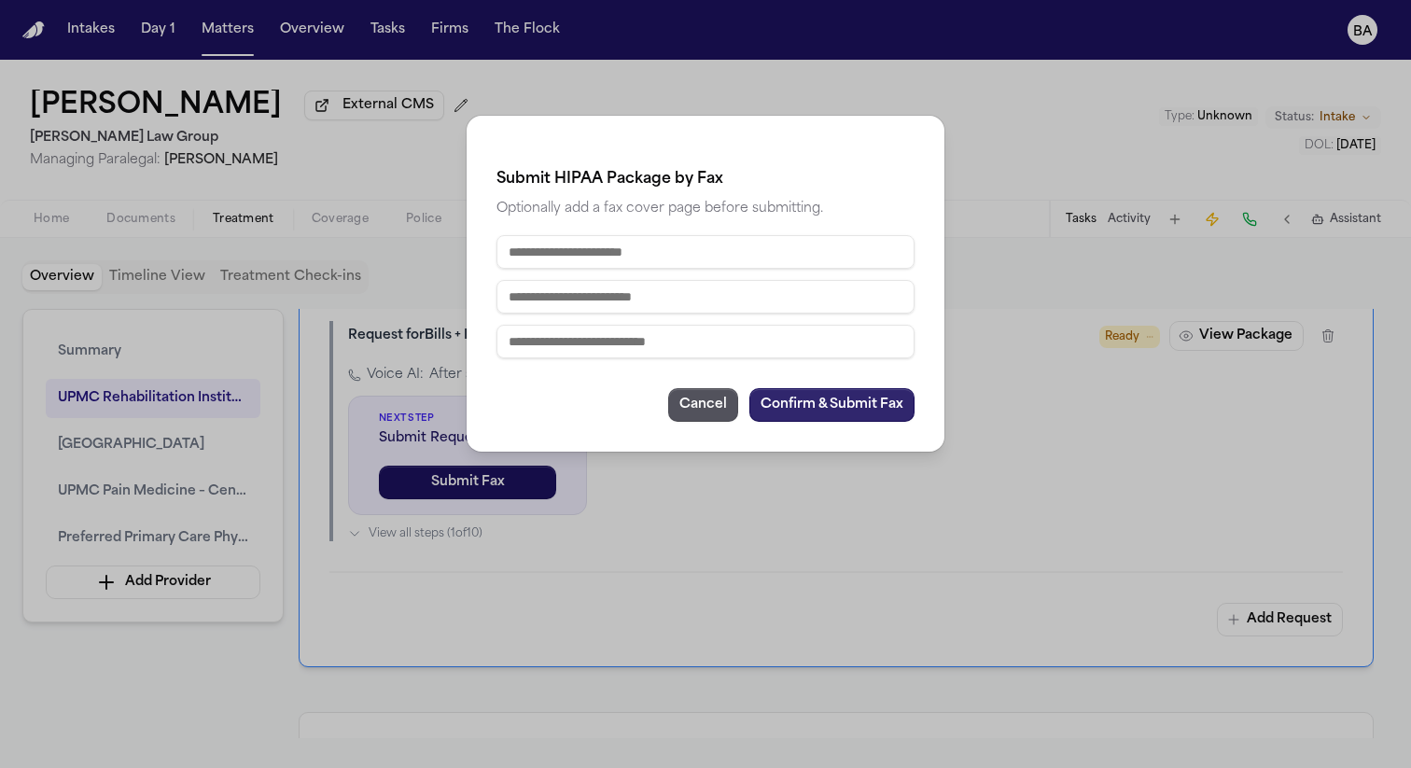
click at [831, 411] on button "Confirm & Submit Fax" at bounding box center [832, 405] width 165 height 34
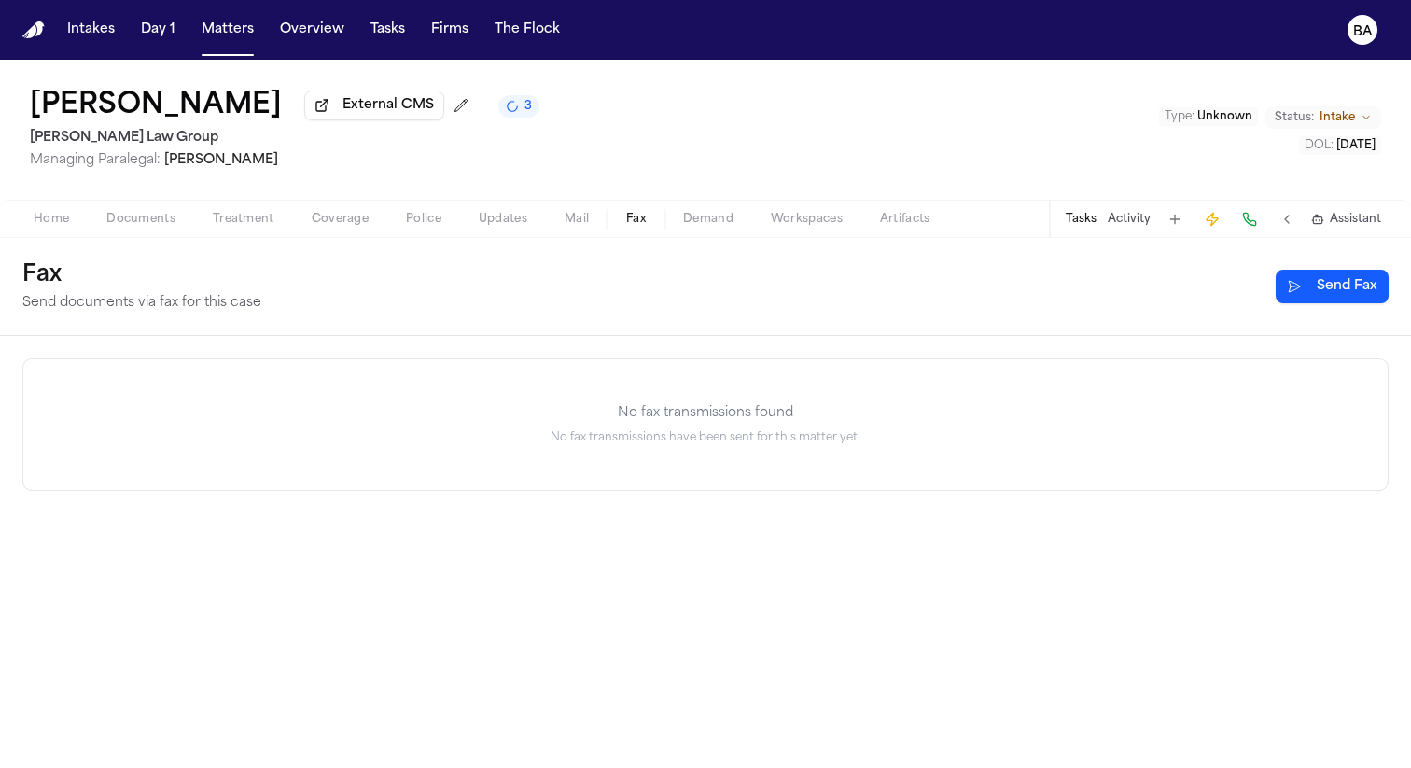
click at [633, 216] on span "Fax" at bounding box center [636, 219] width 20 height 15
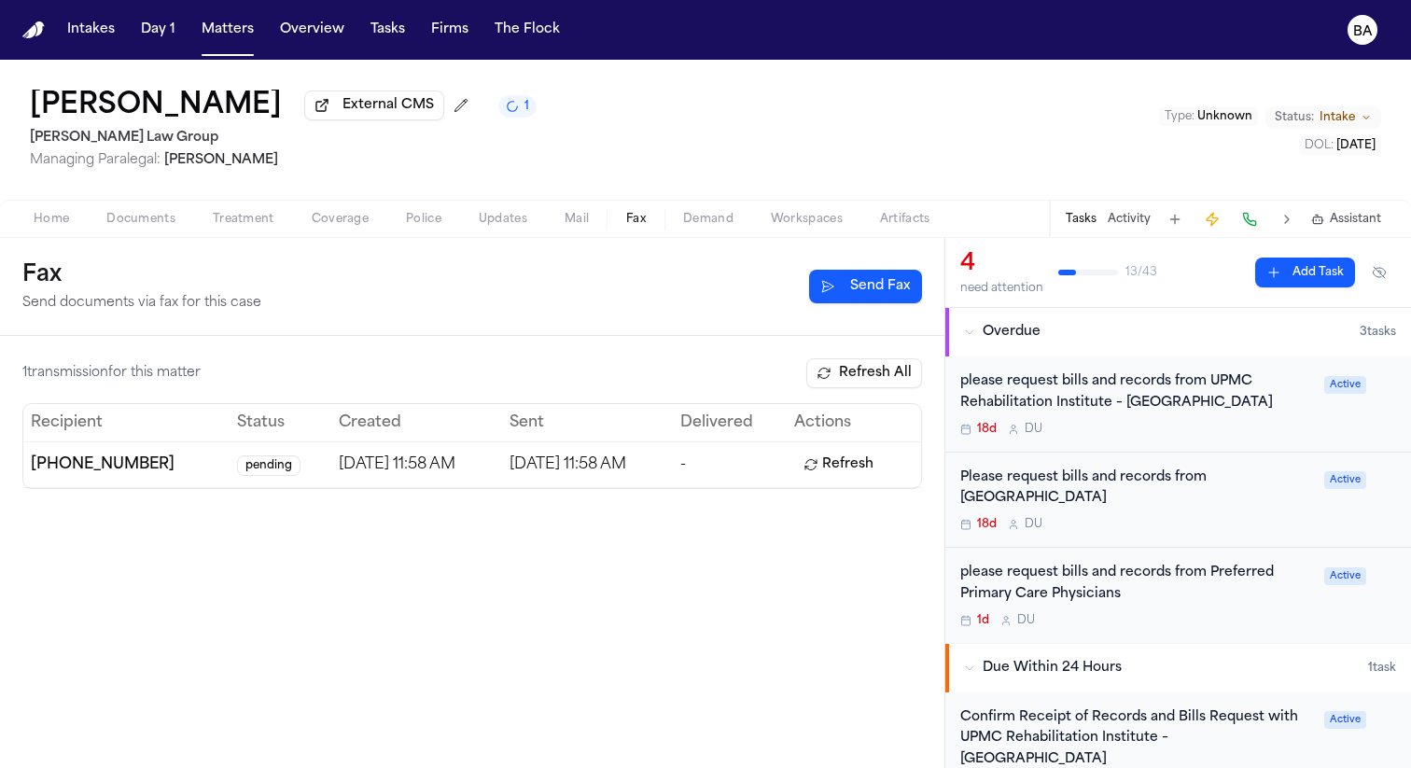
click at [859, 470] on button "Refresh" at bounding box center [838, 465] width 89 height 30
click at [261, 217] on span "Treatment" at bounding box center [244, 219] width 62 height 15
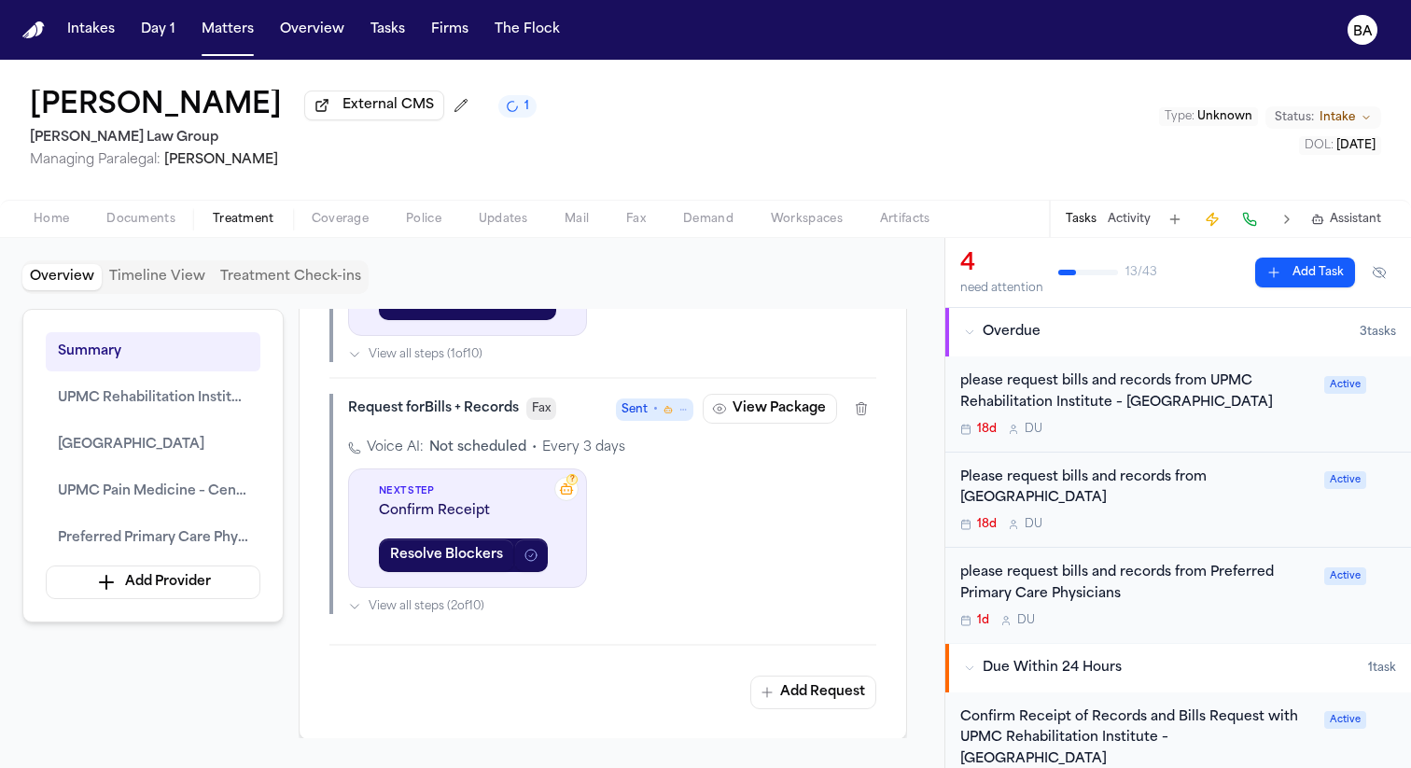
scroll to position [1595, 0]
